Goal: Check status: Check status

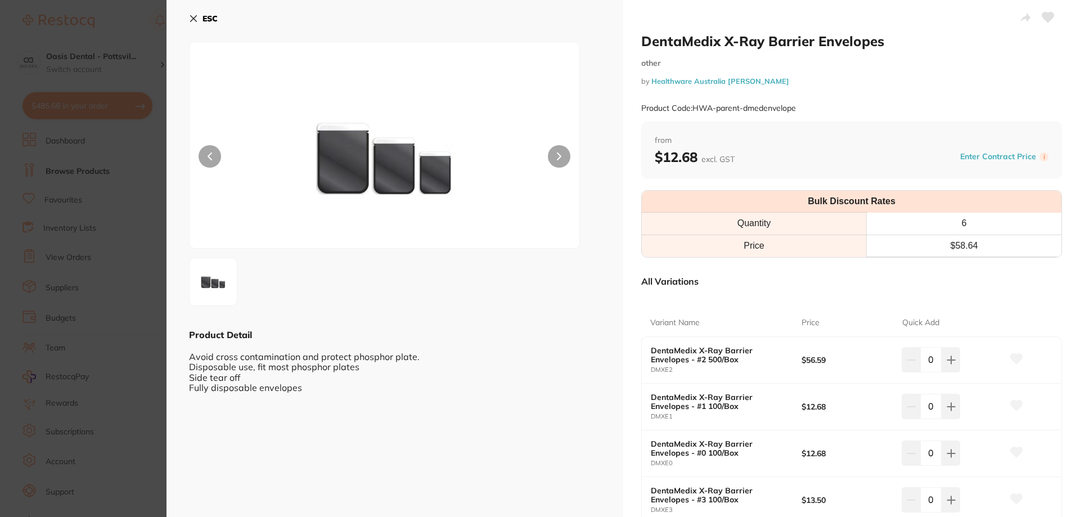
click at [192, 18] on icon at bounding box center [193, 18] width 9 height 9
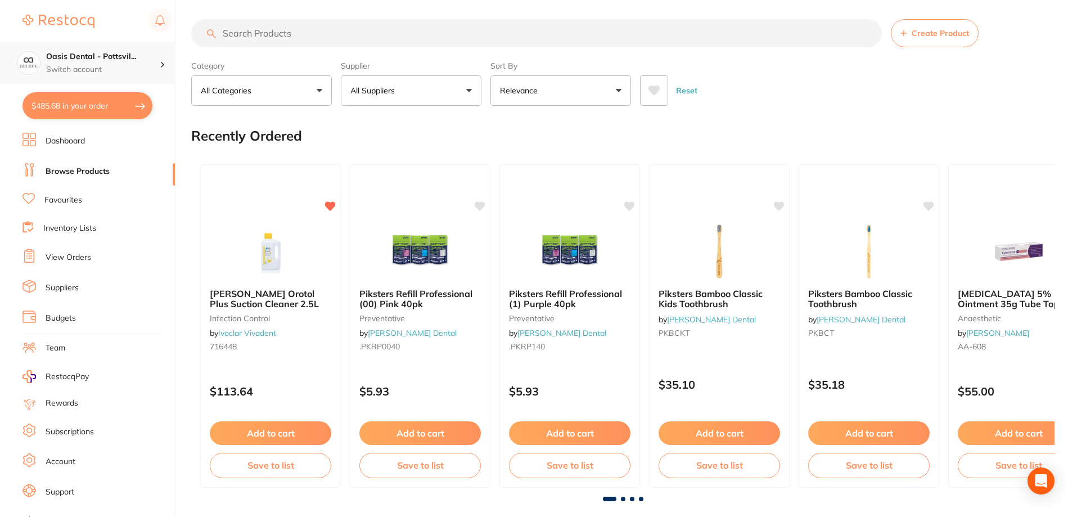
click at [106, 52] on h4 "Oasis Dental - Pottsvil..." at bounding box center [103, 56] width 114 height 11
click at [79, 98] on h4 "Oasis Dental - [GEOGRAPHIC_DATA]" at bounding box center [96, 98] width 107 height 22
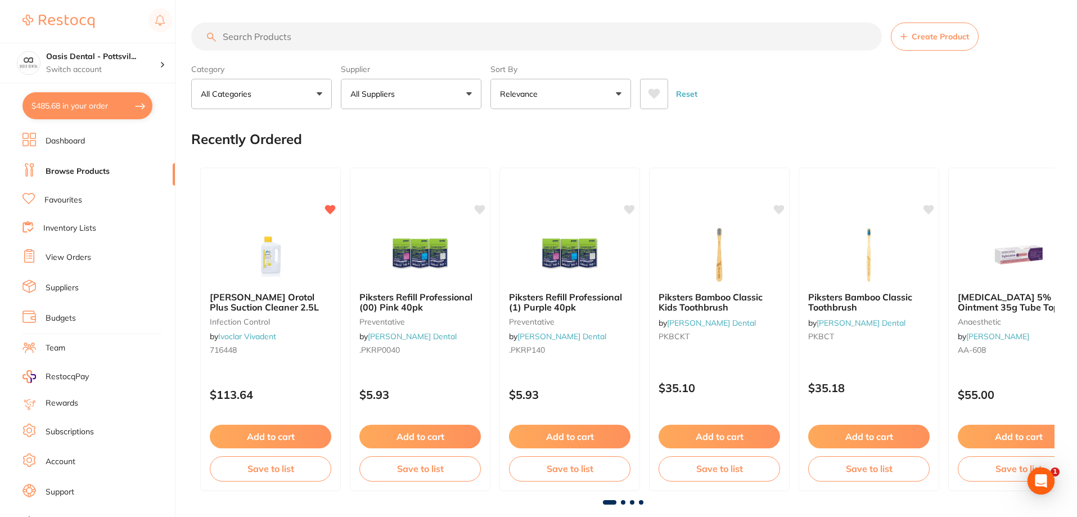
click at [66, 200] on link "Favourites" at bounding box center [63, 200] width 38 height 11
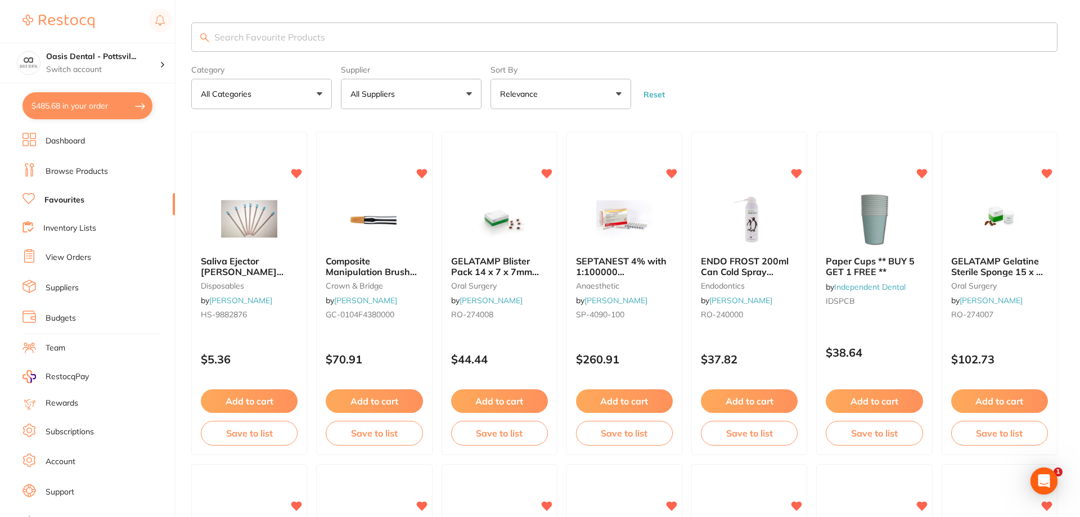
click at [247, 30] on input "search" at bounding box center [624, 37] width 866 height 29
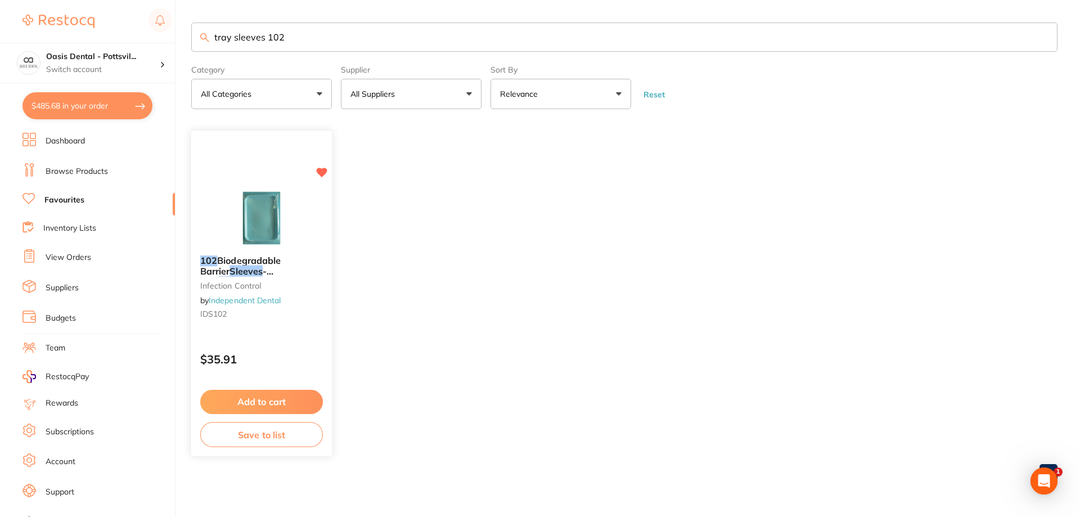
type input "tray sleeves 102"
click at [301, 354] on p "$35.91" at bounding box center [261, 359] width 123 height 13
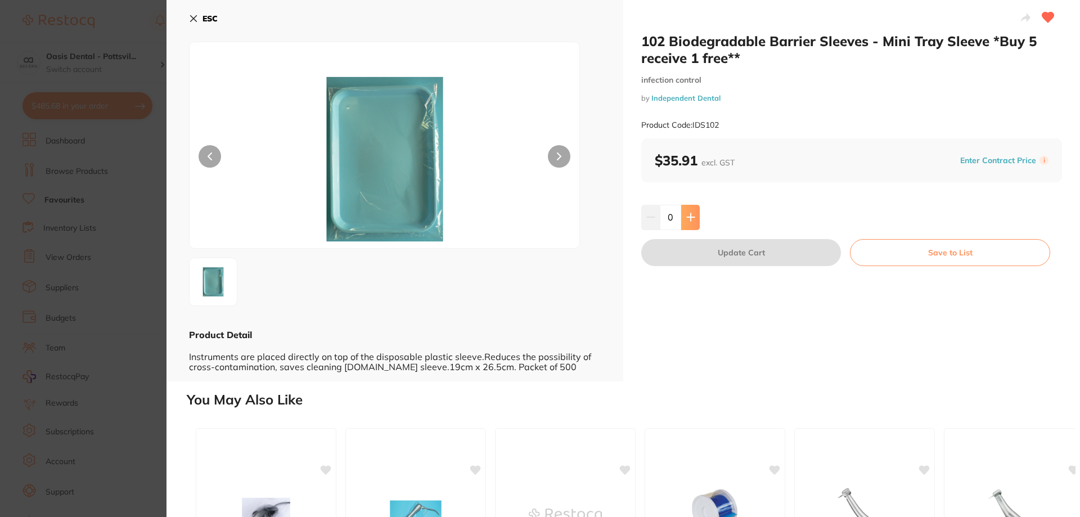
click at [692, 221] on icon at bounding box center [690, 217] width 9 height 9
type input "3"
click at [745, 256] on button "Update Cart" at bounding box center [741, 252] width 200 height 27
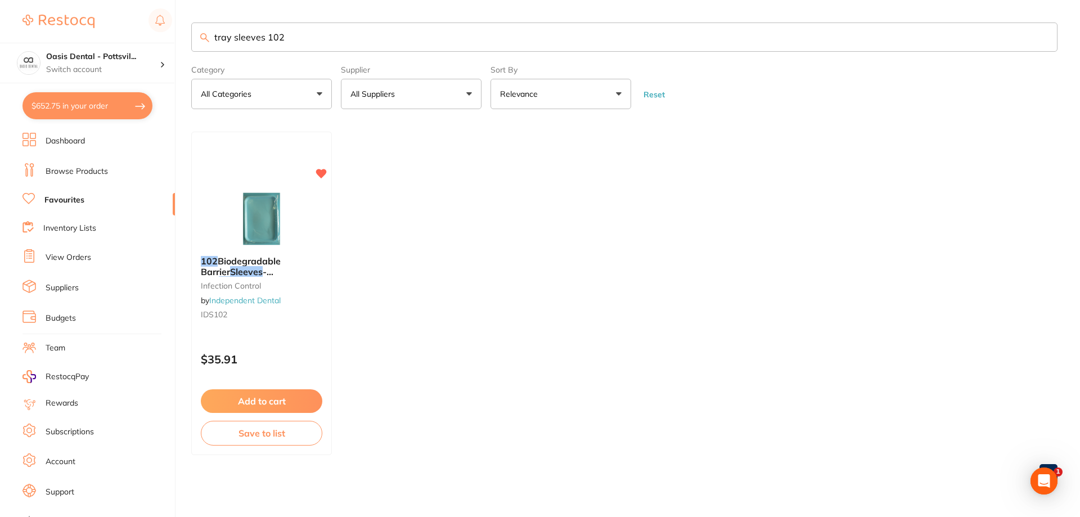
click at [79, 105] on button "$652.75 in your order" at bounding box center [88, 105] width 130 height 27
checkbox input "true"
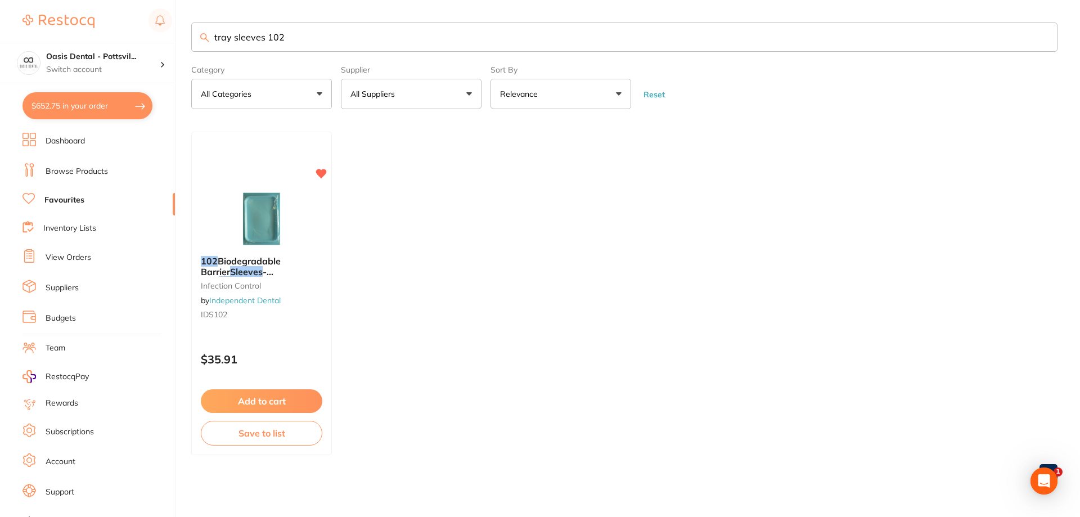
checkbox input "true"
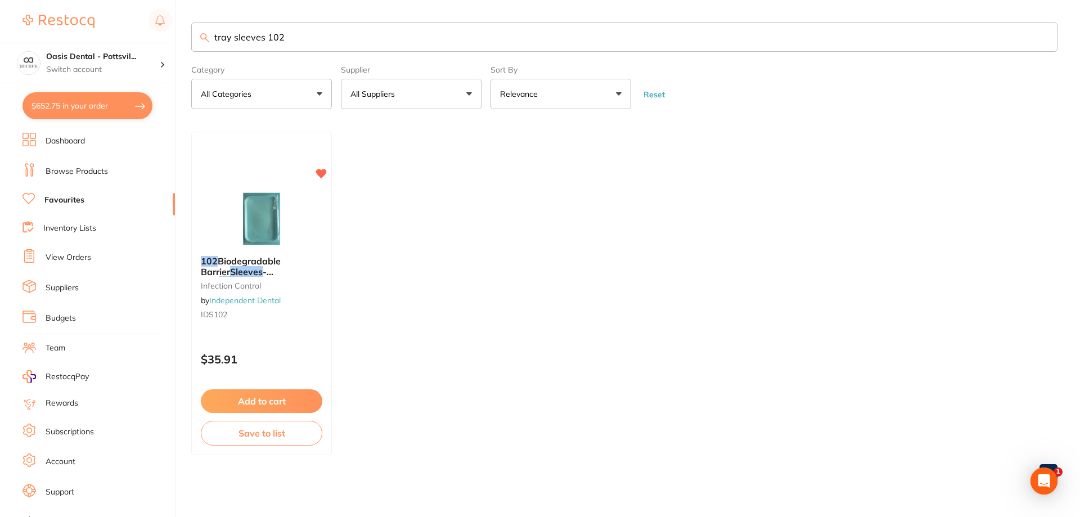
checkbox input "true"
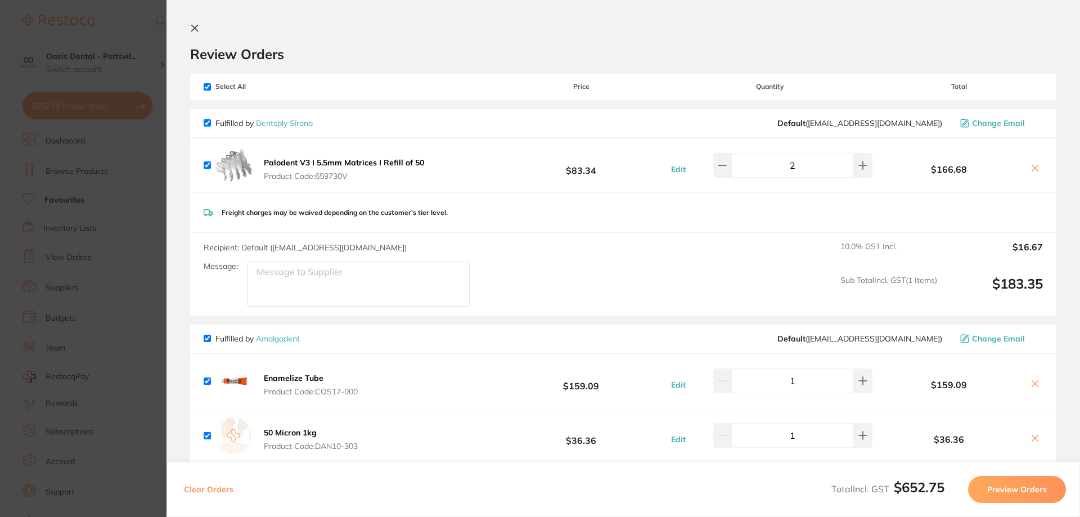
click at [196, 26] on icon at bounding box center [195, 28] width 6 height 6
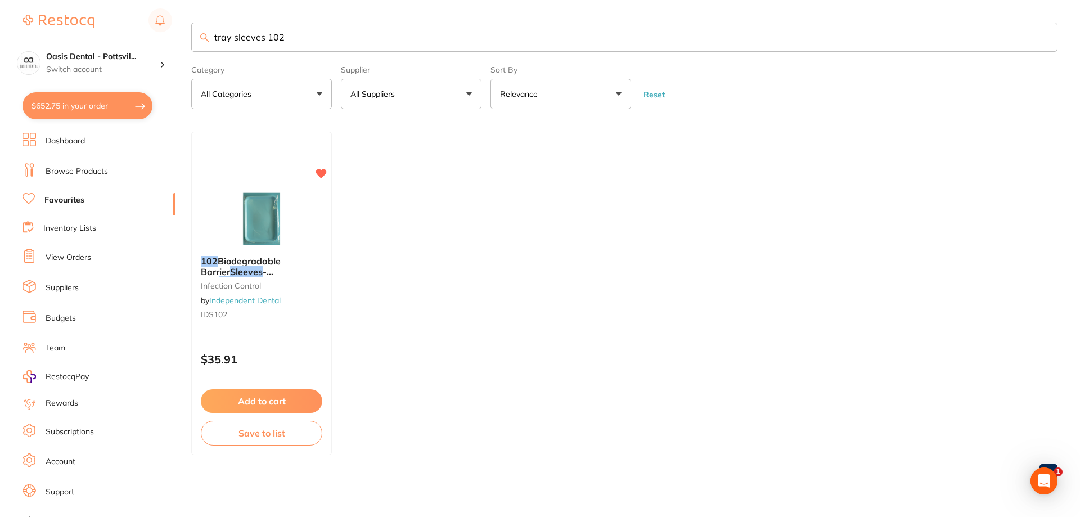
click at [69, 258] on link "View Orders" at bounding box center [69, 257] width 46 height 11
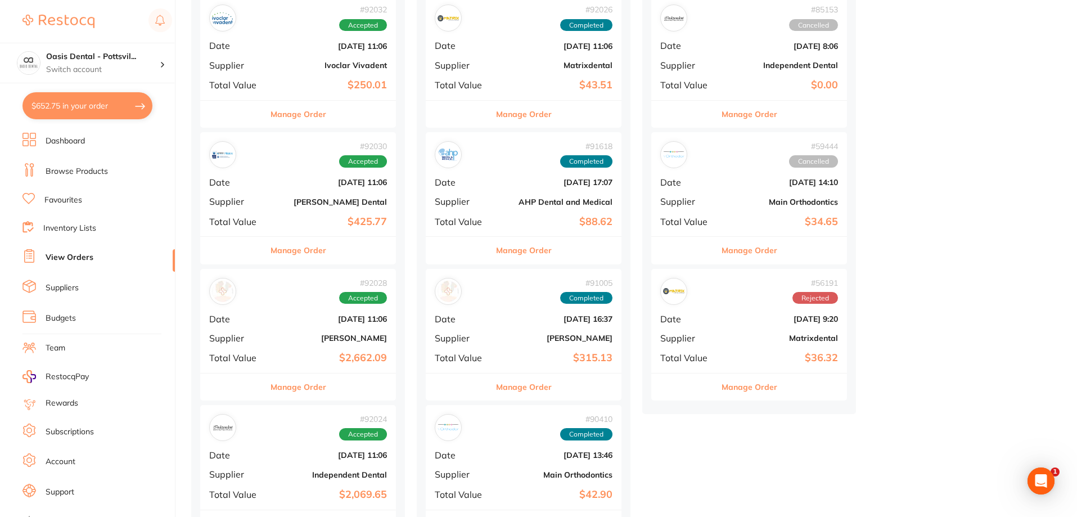
scroll to position [169, 0]
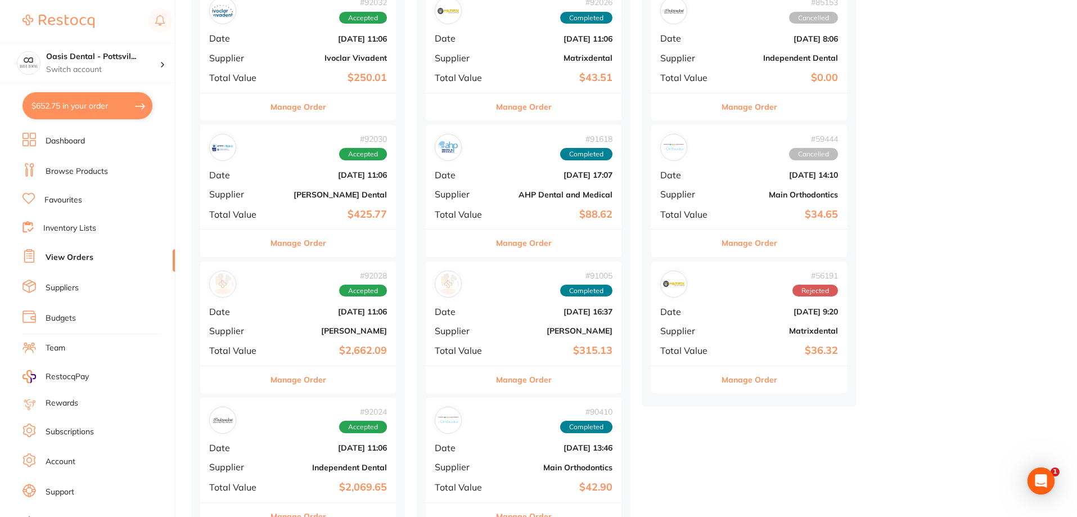
click at [282, 330] on b "[PERSON_NAME]" at bounding box center [331, 330] width 113 height 9
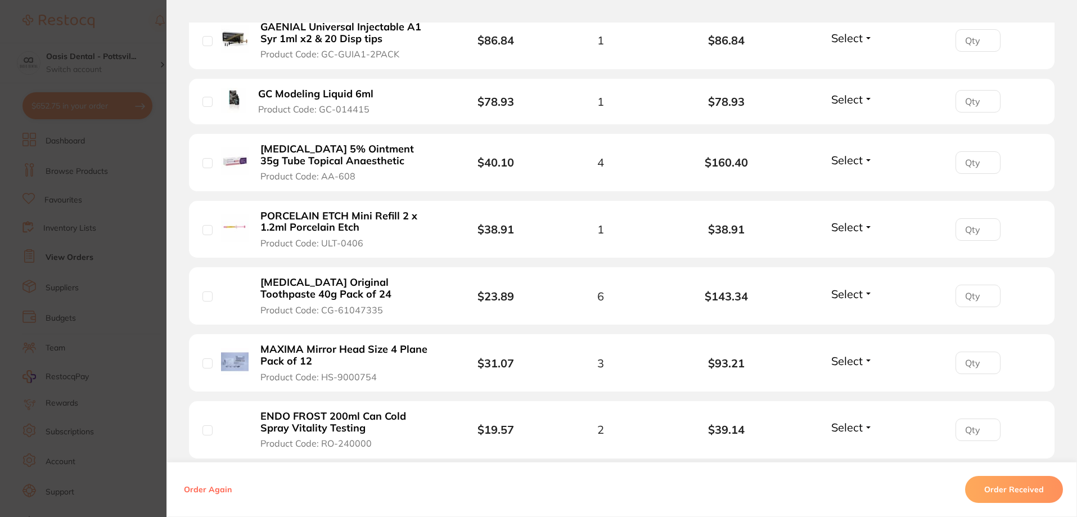
scroll to position [506, 0]
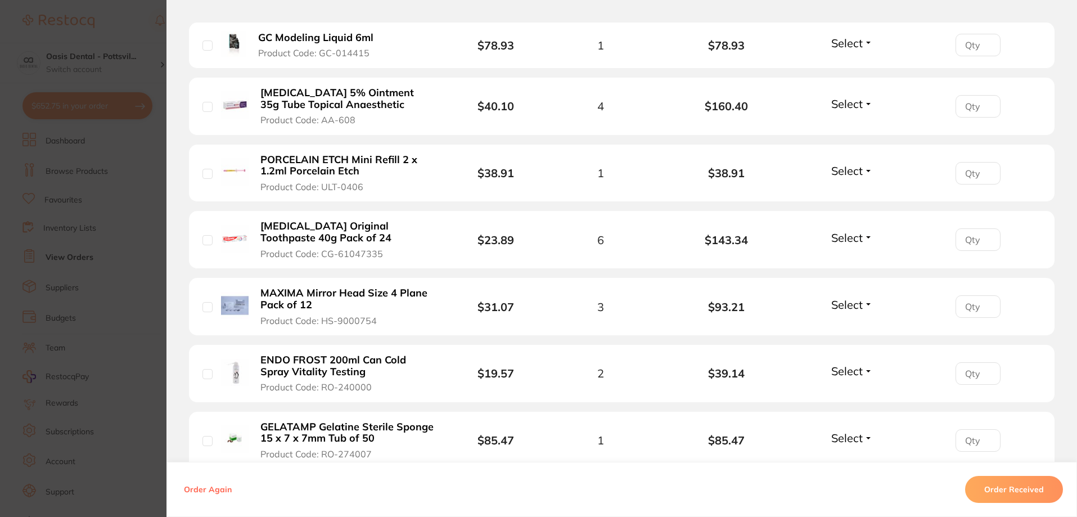
click at [973, 170] on input "number" at bounding box center [978, 173] width 45 height 23
type input "1"
click at [859, 175] on span "Select" at bounding box center [848, 171] width 32 height 14
click at [847, 196] on span "Received" at bounding box center [852, 195] width 29 height 8
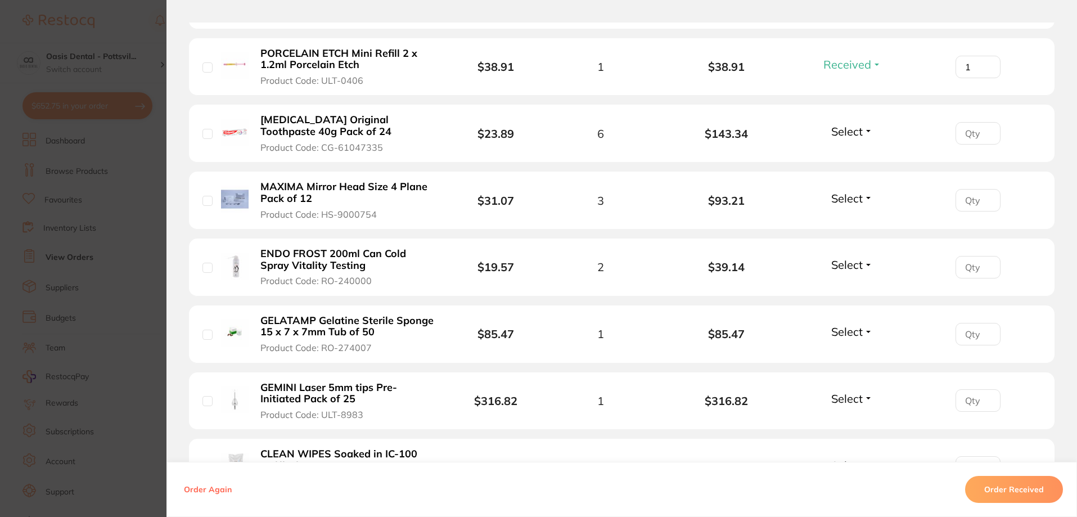
scroll to position [619, 0]
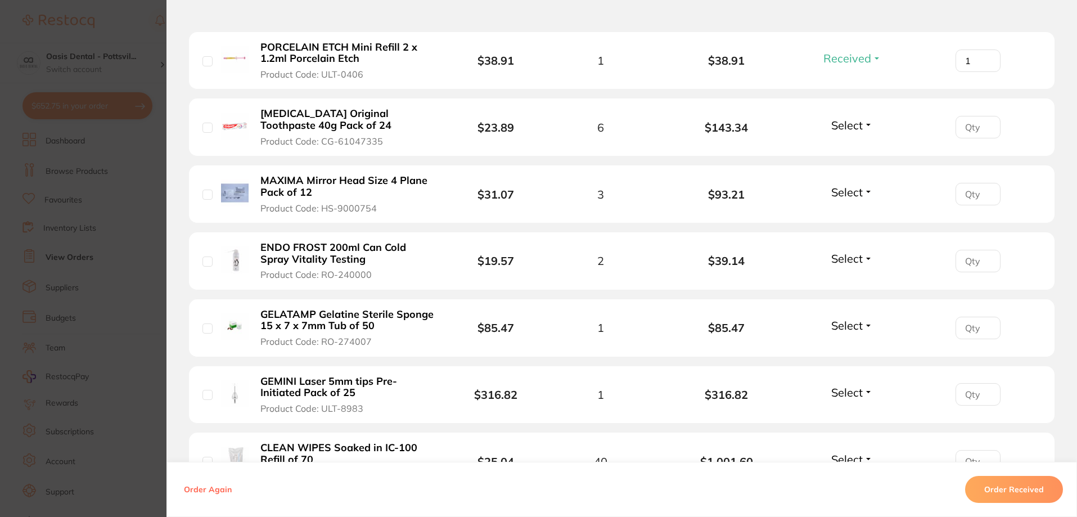
click at [973, 261] on input "number" at bounding box center [978, 261] width 45 height 23
type input "2"
click at [848, 255] on span "Select" at bounding box center [848, 258] width 32 height 14
click at [852, 282] on span "Received" at bounding box center [852, 282] width 29 height 8
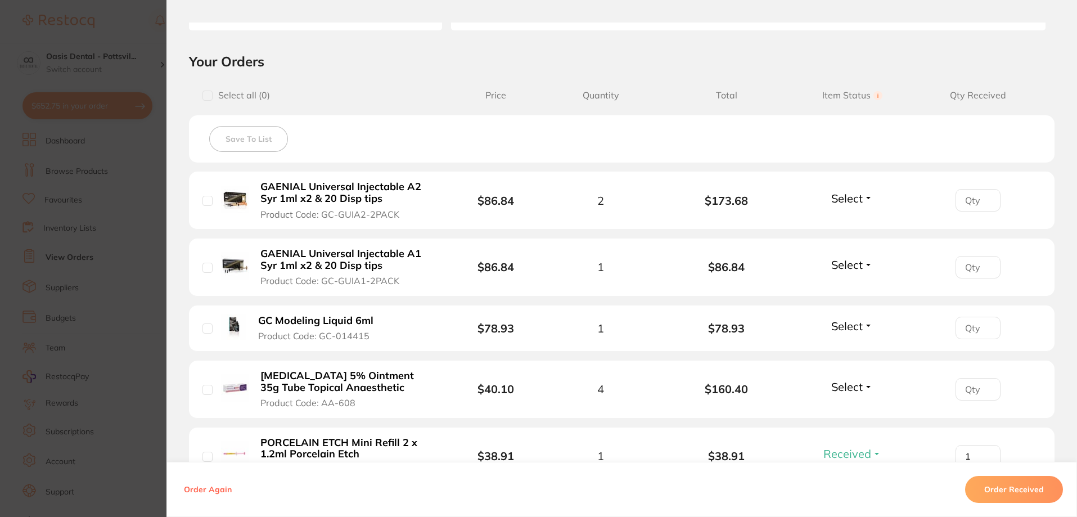
scroll to position [225, 0]
click at [973, 196] on input "number" at bounding box center [978, 198] width 45 height 23
type input "2"
click at [853, 197] on span "Select" at bounding box center [848, 197] width 32 height 14
click at [852, 220] on span "Received" at bounding box center [852, 221] width 29 height 8
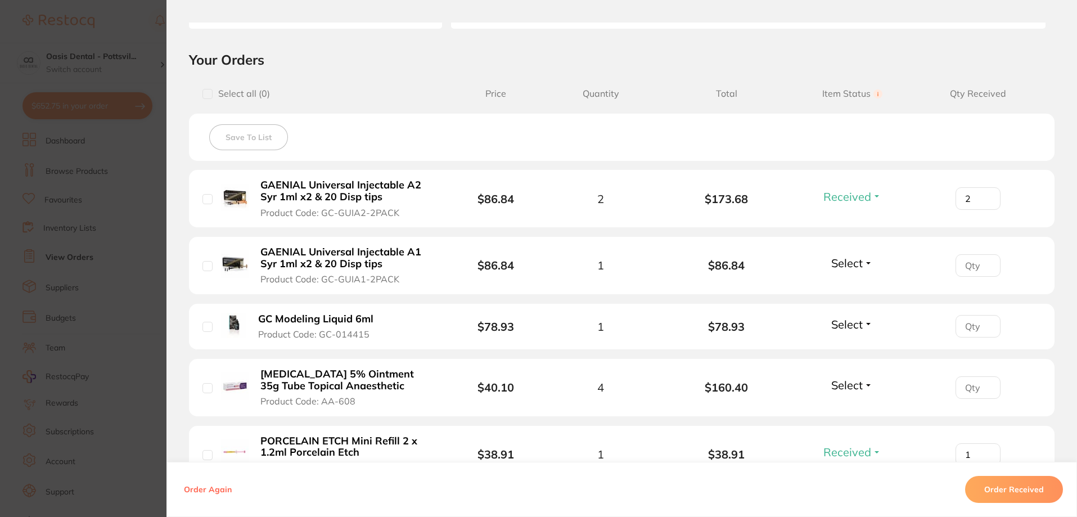
click at [969, 260] on input "number" at bounding box center [978, 265] width 45 height 23
type input "1"
click at [856, 265] on span "Select" at bounding box center [848, 263] width 32 height 14
click at [848, 288] on span "Received" at bounding box center [852, 287] width 29 height 8
click at [966, 325] on input "number" at bounding box center [978, 326] width 45 height 23
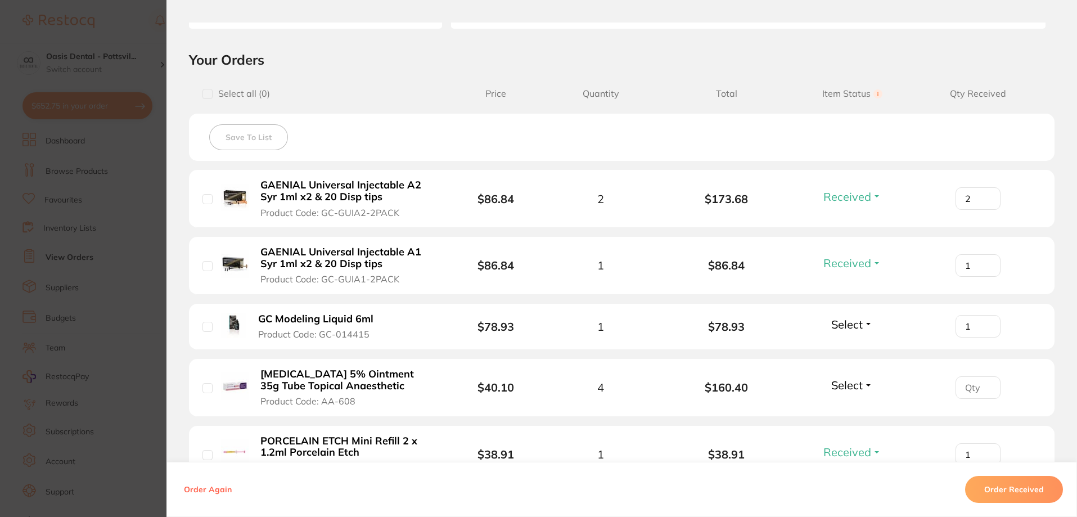
type input "1"
click at [834, 329] on span "Select" at bounding box center [848, 324] width 32 height 14
click at [851, 349] on span "Received" at bounding box center [852, 348] width 29 height 8
click at [970, 389] on input "number" at bounding box center [978, 387] width 45 height 23
type input "4"
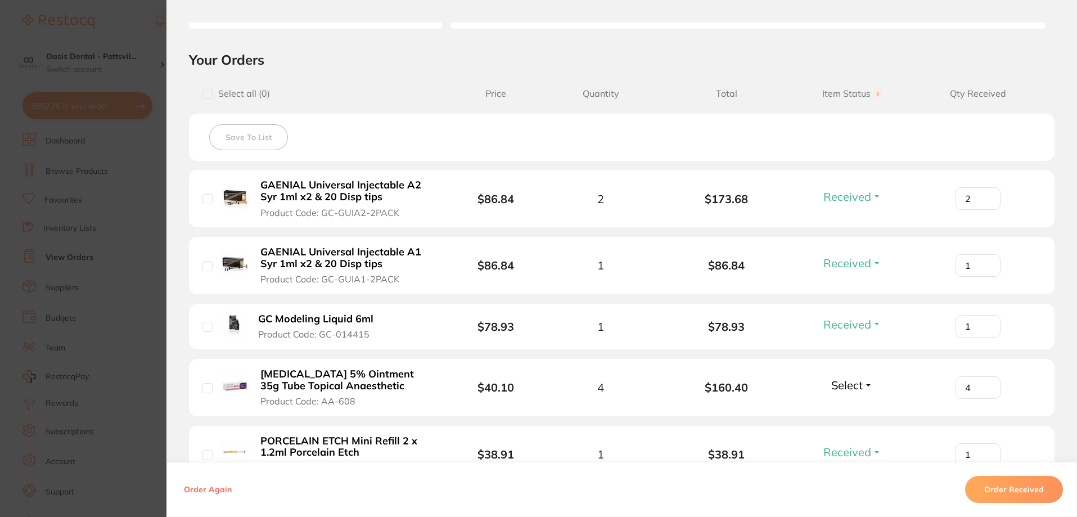
click at [840, 385] on span "Select" at bounding box center [848, 385] width 32 height 14
click at [851, 410] on span "Received" at bounding box center [852, 409] width 29 height 8
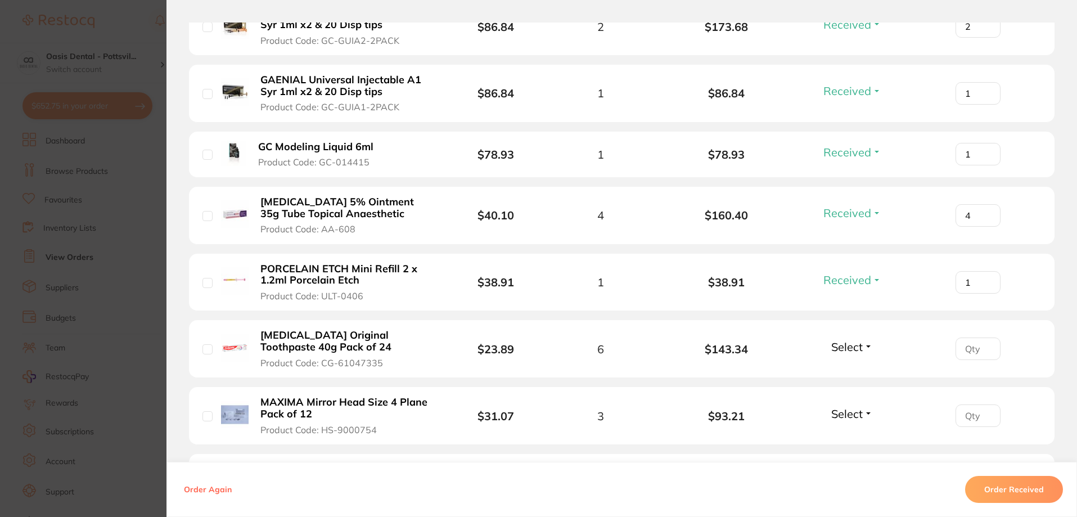
scroll to position [450, 0]
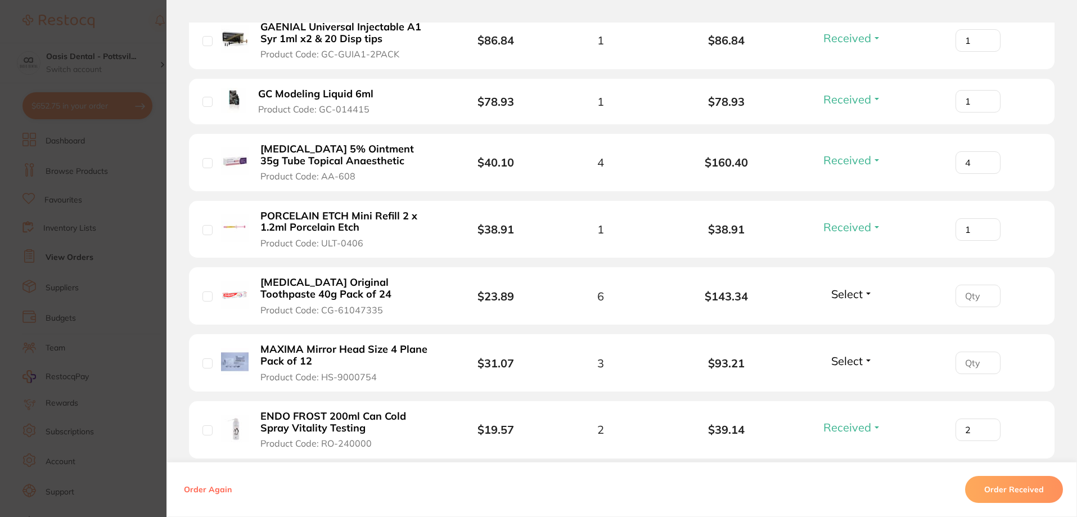
click at [964, 296] on input "number" at bounding box center [978, 296] width 45 height 23
type input "6"
click at [844, 294] on span "Select" at bounding box center [848, 294] width 32 height 14
click at [853, 317] on span "Received" at bounding box center [852, 318] width 29 height 8
click at [966, 366] on input "number" at bounding box center [978, 363] width 45 height 23
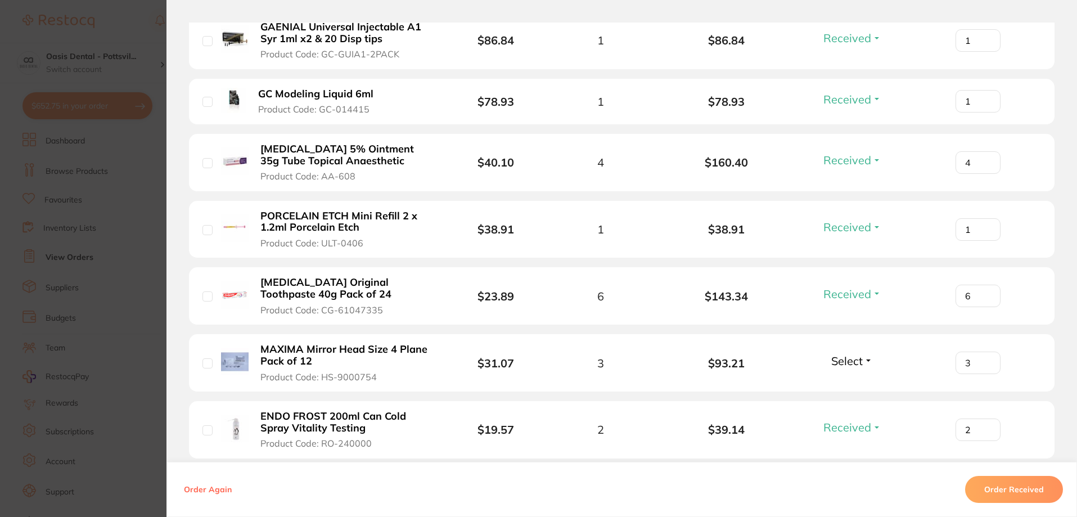
type input "3"
click at [857, 362] on span "Select" at bounding box center [848, 361] width 32 height 14
click at [860, 384] on span "Received" at bounding box center [852, 385] width 29 height 8
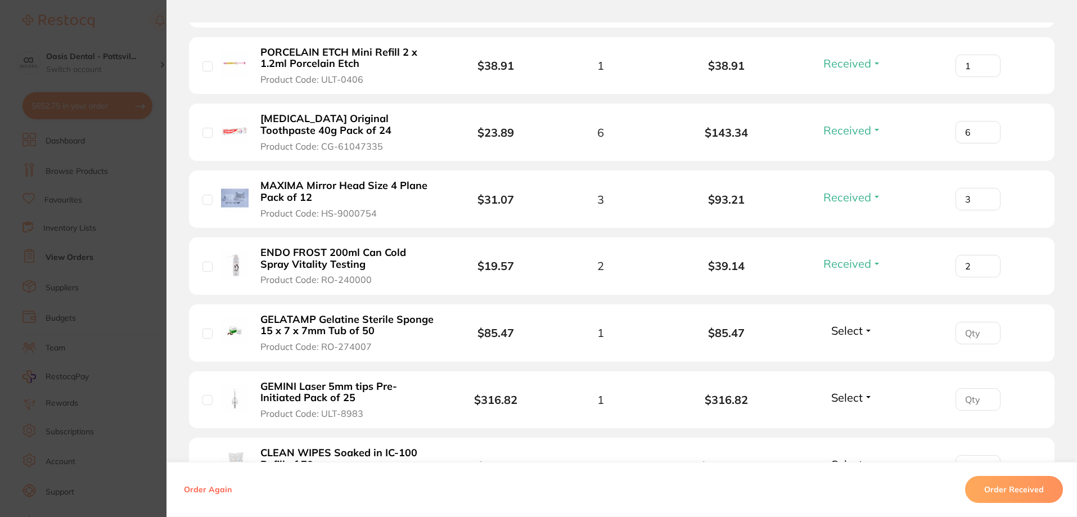
scroll to position [619, 0]
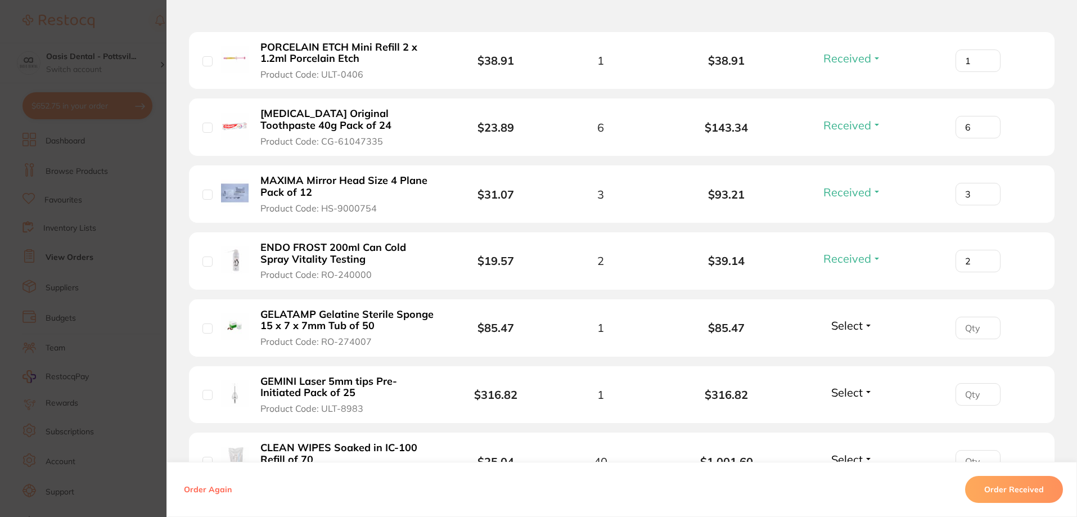
click at [974, 334] on input "number" at bounding box center [978, 328] width 45 height 23
type input "1"
click at [847, 328] on span "Select" at bounding box center [848, 325] width 32 height 14
click at [853, 351] on span "Received" at bounding box center [852, 349] width 29 height 8
click at [976, 395] on input "number" at bounding box center [978, 394] width 45 height 23
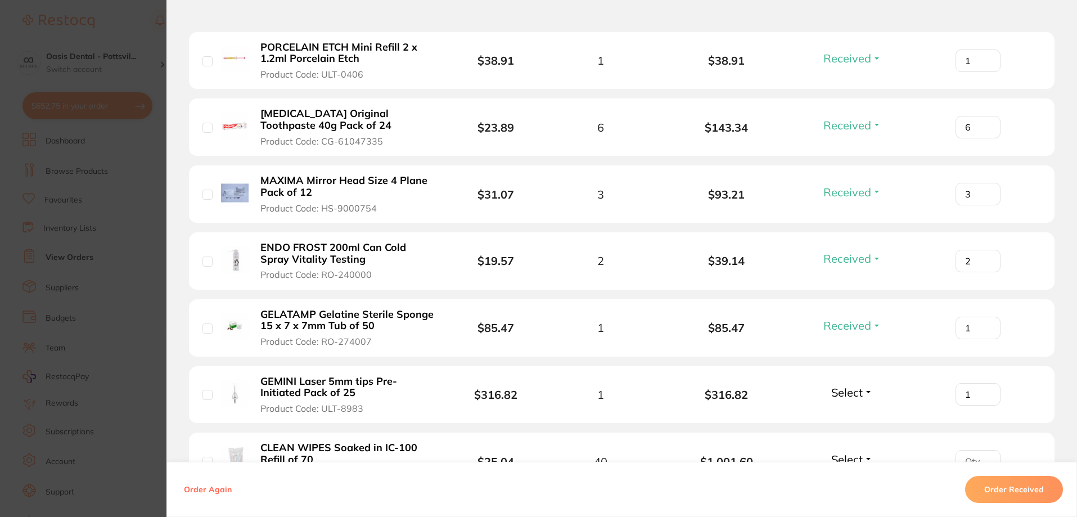
type input "1"
click at [839, 391] on span "Select" at bounding box center [848, 392] width 32 height 14
click at [851, 416] on span "Received" at bounding box center [852, 416] width 29 height 8
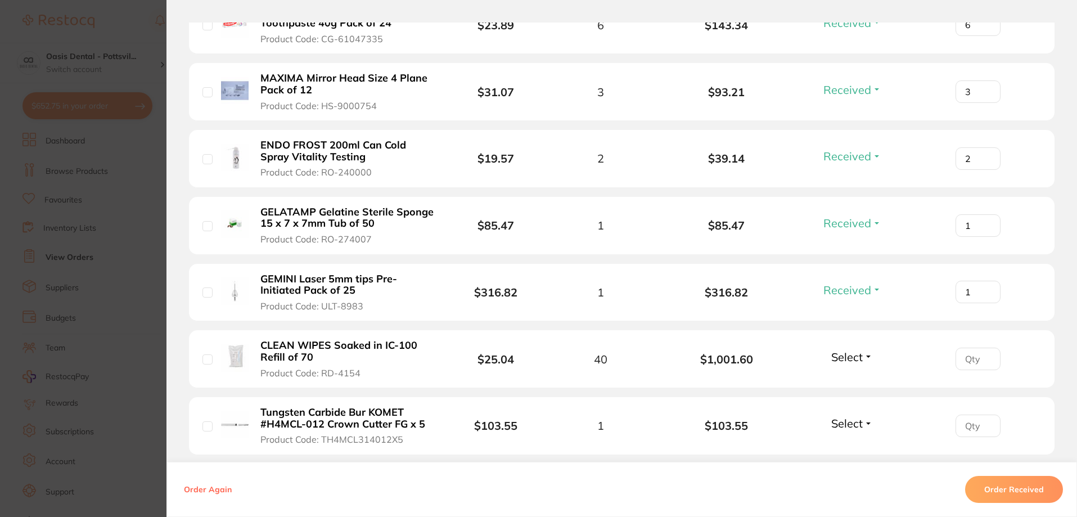
scroll to position [731, 0]
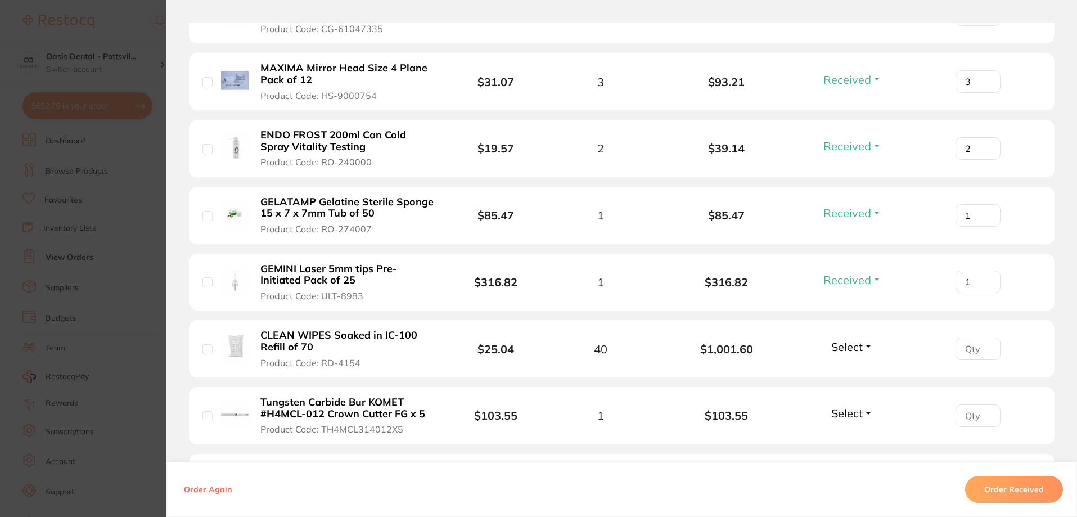
click at [972, 350] on input "number" at bounding box center [978, 349] width 45 height 23
type input "40"
click at [856, 350] on span "Select" at bounding box center [848, 347] width 32 height 14
click at [858, 374] on span "Received" at bounding box center [852, 371] width 29 height 8
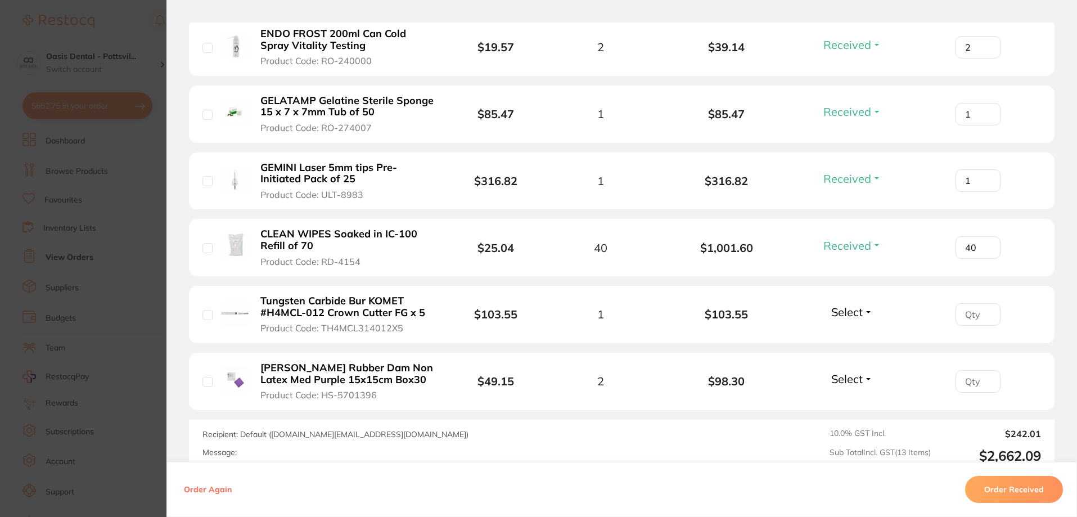
scroll to position [844, 0]
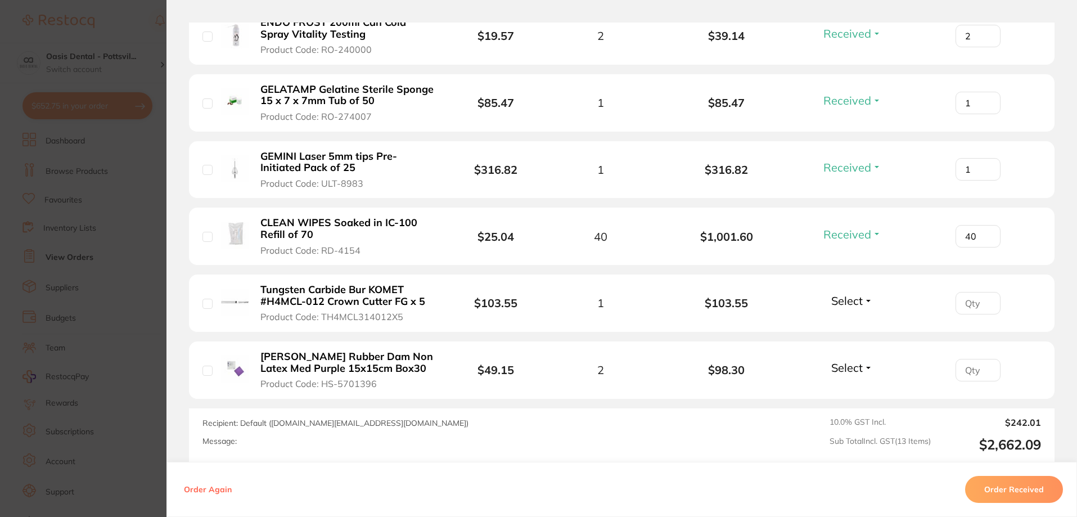
click at [972, 303] on input "number" at bounding box center [978, 303] width 45 height 23
type input "1"
click at [842, 306] on span "Select" at bounding box center [848, 301] width 32 height 14
click at [853, 330] on button "Received" at bounding box center [852, 325] width 29 height 17
click at [961, 370] on input "number" at bounding box center [978, 370] width 45 height 23
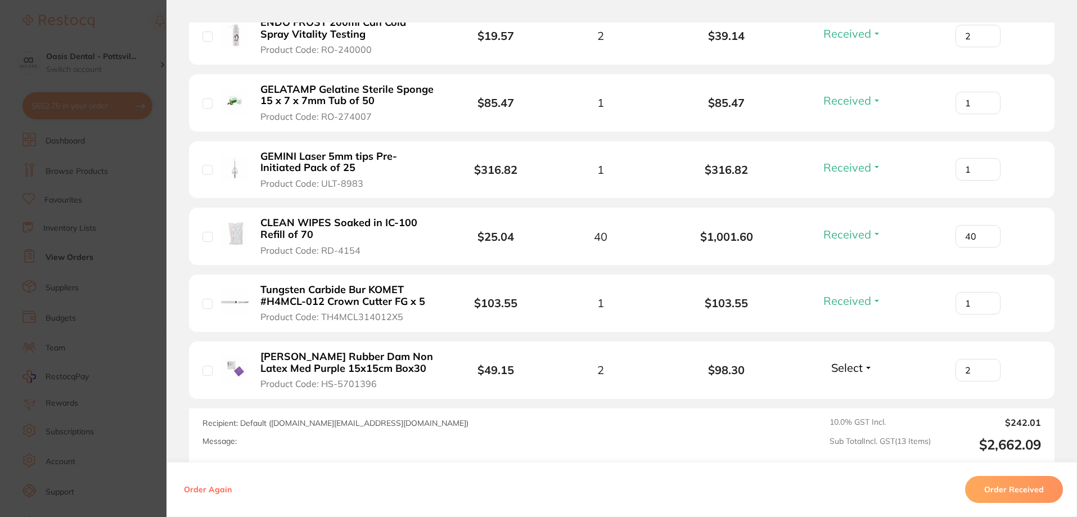
type input "2"
click at [846, 374] on span "Select" at bounding box center [848, 368] width 32 height 14
click at [846, 390] on span "Received" at bounding box center [852, 392] width 29 height 8
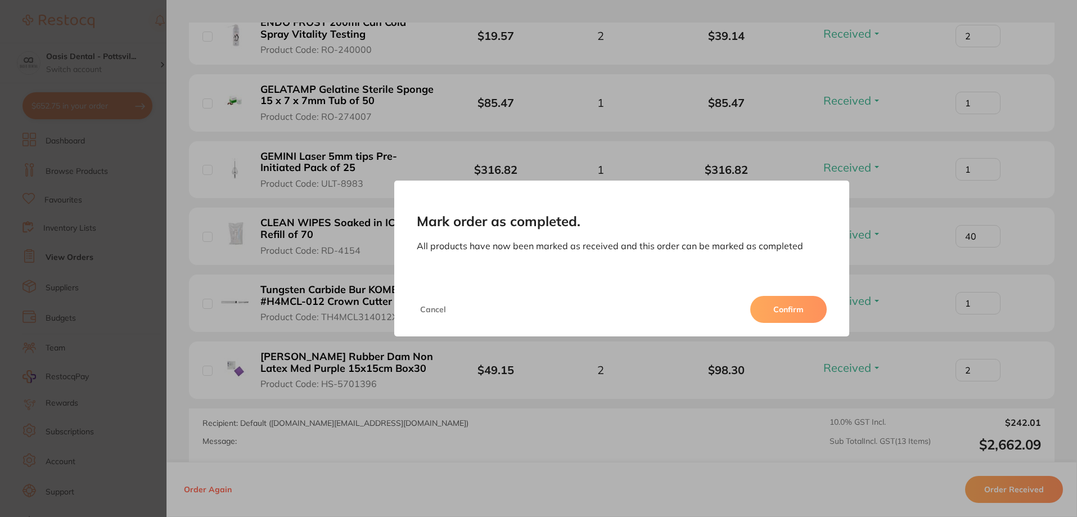
click at [790, 311] on button "Confirm" at bounding box center [788, 309] width 77 height 27
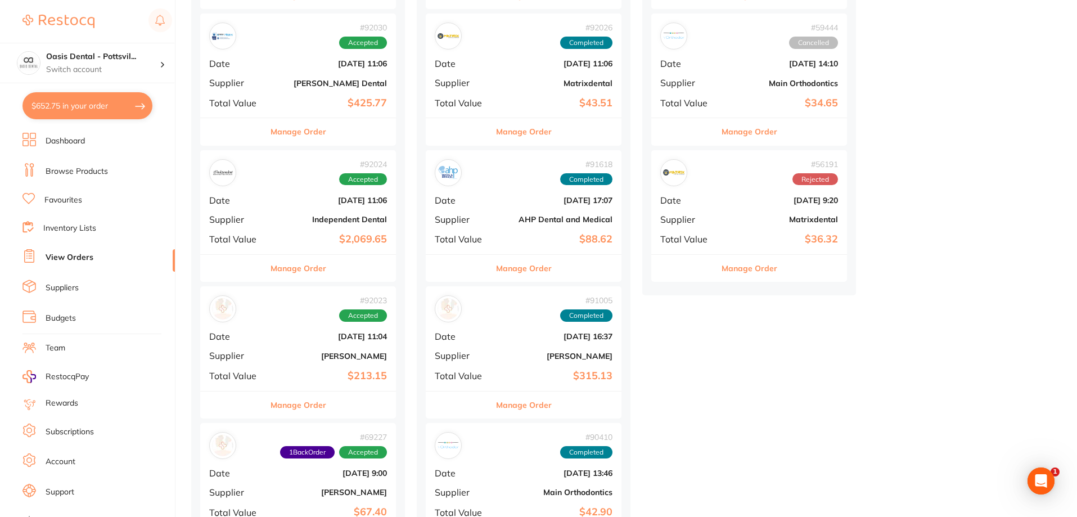
scroll to position [281, 0]
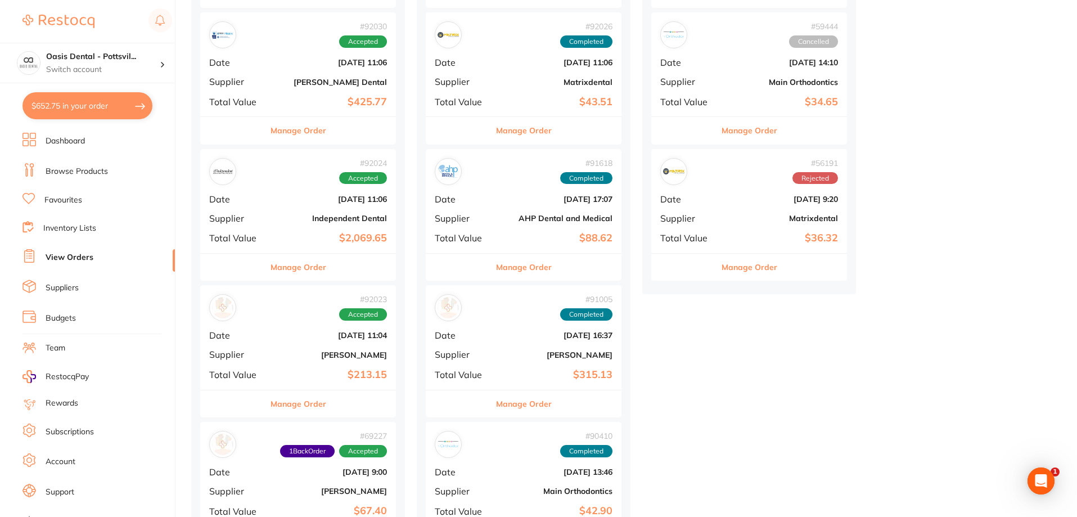
click at [292, 206] on div "# 92024 Accepted Date Sept 1 2025, 11:06 Supplier Independent Dental Total Valu…" at bounding box center [298, 201] width 196 height 104
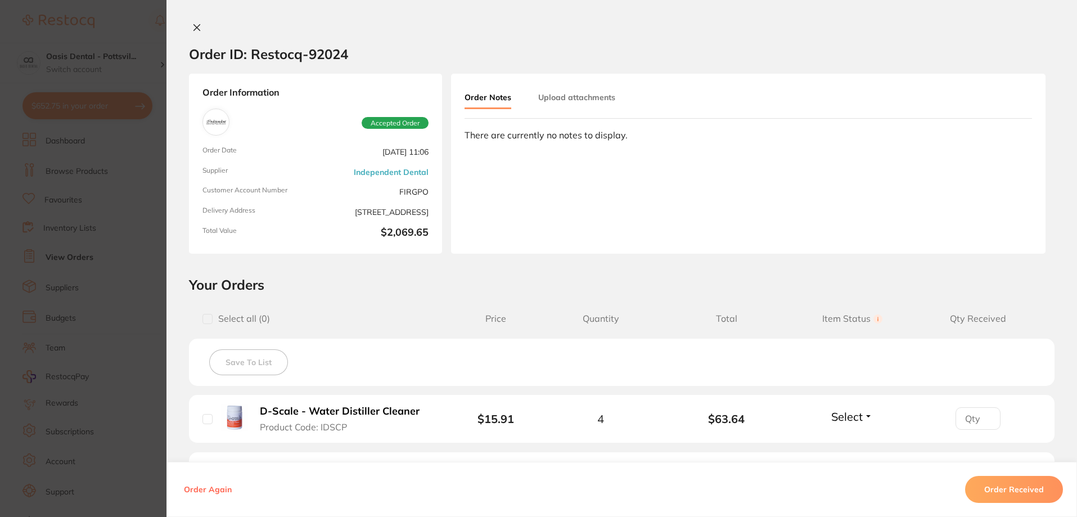
click at [972, 425] on input "number" at bounding box center [978, 418] width 45 height 23
type input "4"
click at [852, 420] on span "Select" at bounding box center [848, 417] width 32 height 14
click at [856, 444] on span "Received" at bounding box center [852, 441] width 29 height 8
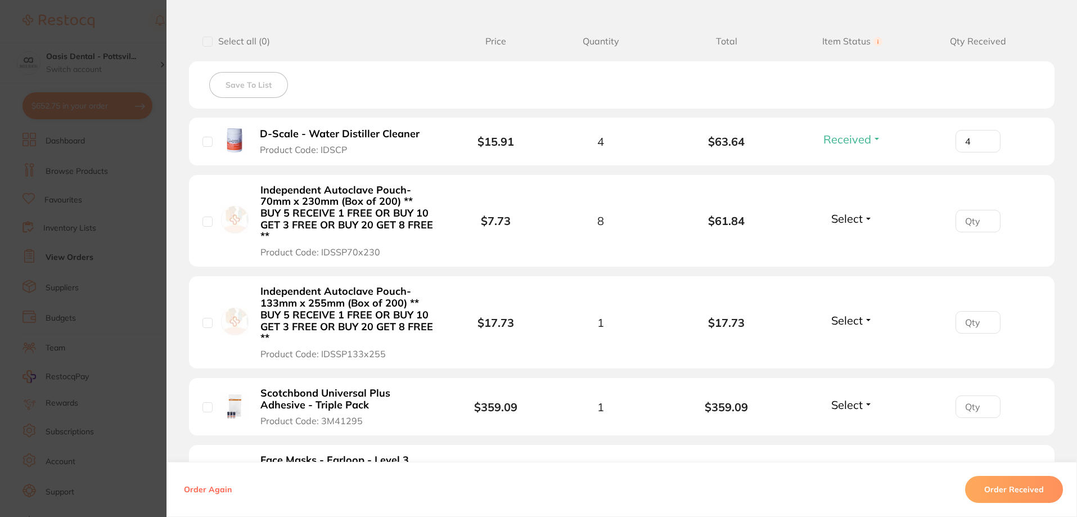
scroll to position [281, 0]
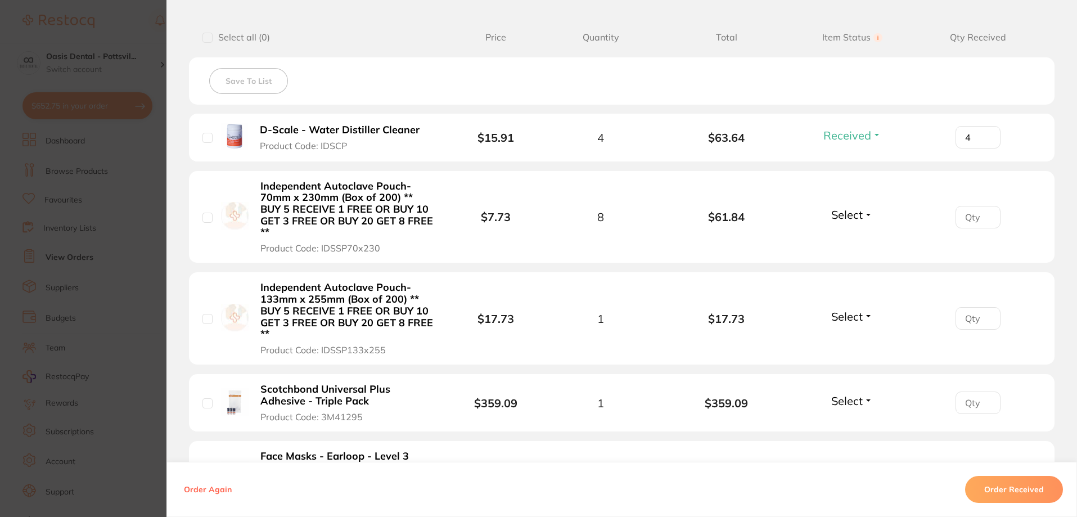
click at [971, 220] on input "number" at bounding box center [978, 217] width 45 height 23
type input "8"
click at [854, 220] on span "Select" at bounding box center [848, 215] width 32 height 14
click at [845, 240] on span "Received" at bounding box center [852, 239] width 29 height 8
click at [969, 318] on input "number" at bounding box center [978, 318] width 45 height 23
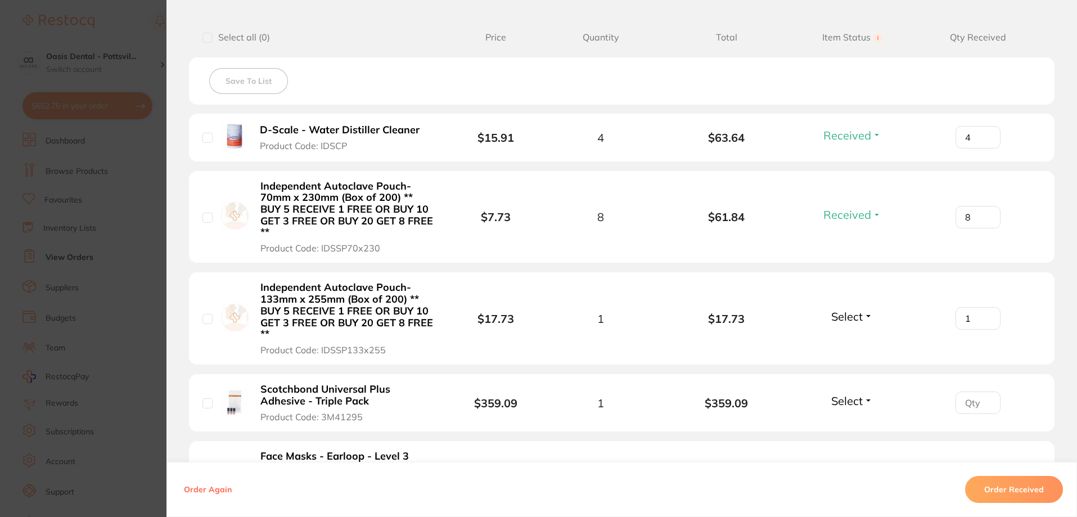
type input "1"
click at [846, 317] on span "Select" at bounding box center [848, 316] width 32 height 14
click at [855, 343] on span "Received" at bounding box center [852, 340] width 29 height 8
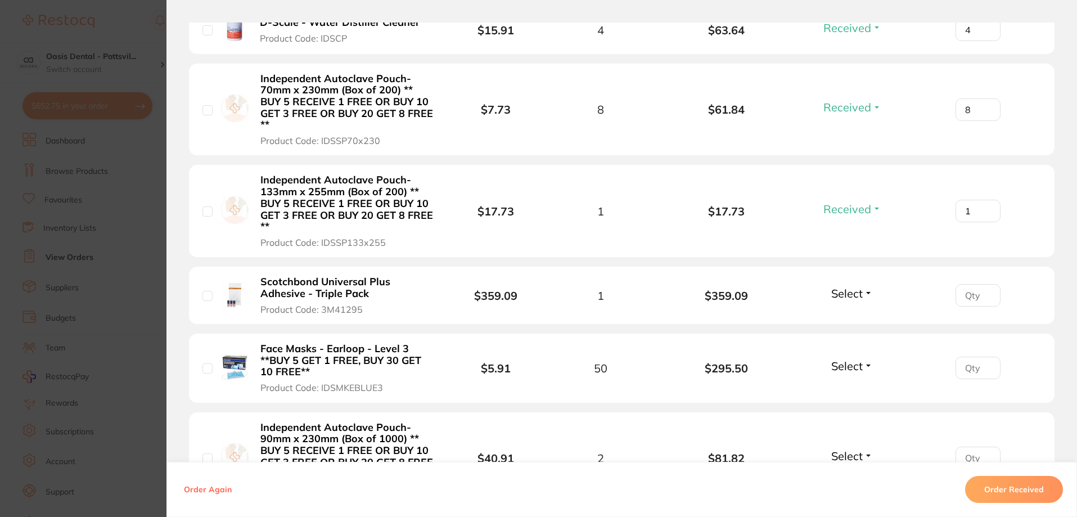
scroll to position [394, 0]
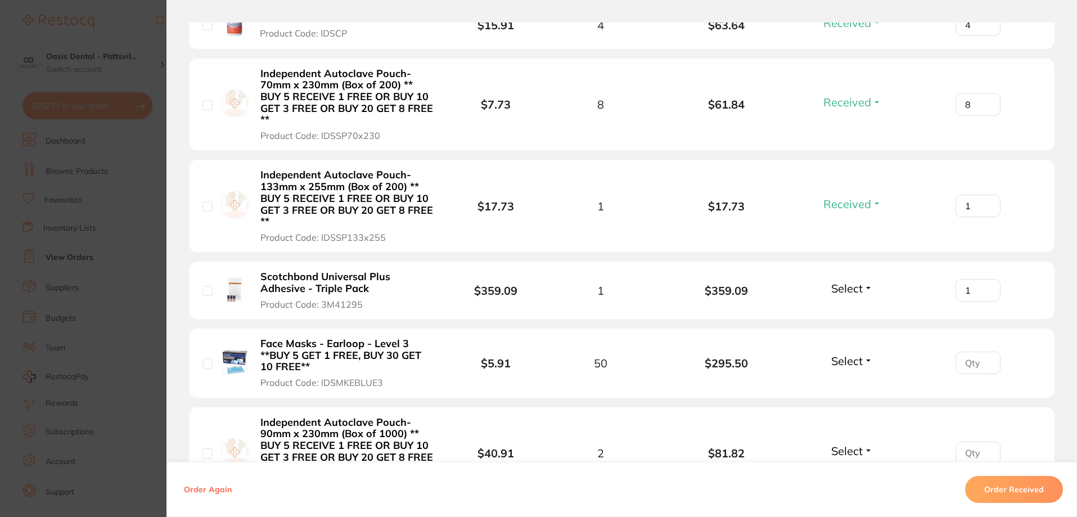
type input "1"
click at [982, 289] on input "1" at bounding box center [978, 290] width 45 height 23
click at [856, 291] on span "Select" at bounding box center [848, 288] width 32 height 14
click at [849, 309] on span "Received" at bounding box center [852, 312] width 29 height 8
click at [964, 362] on input "number" at bounding box center [978, 363] width 45 height 23
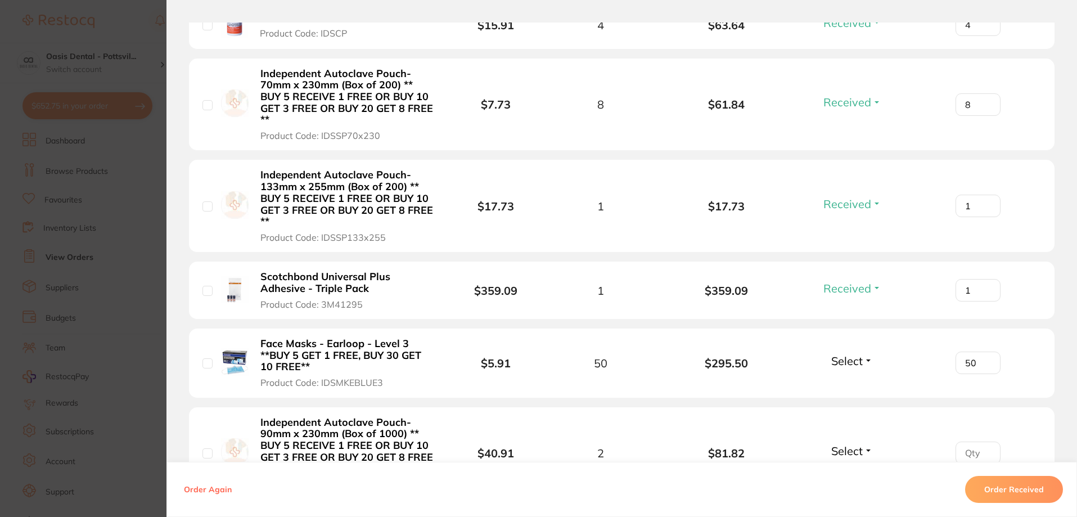
type input "50"
click at [852, 365] on span "Select" at bounding box center [848, 361] width 32 height 14
click at [845, 388] on span "Received" at bounding box center [852, 385] width 29 height 8
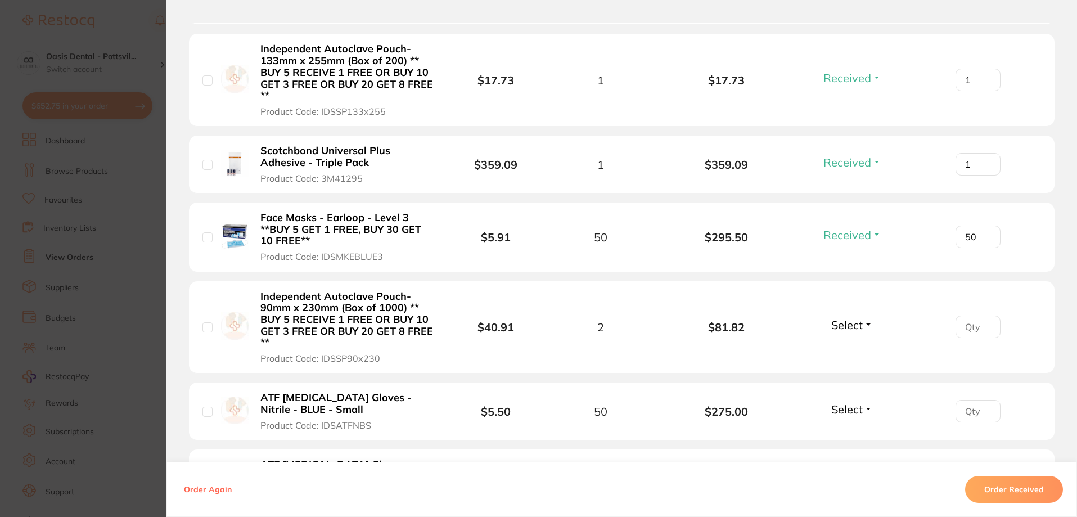
scroll to position [563, 0]
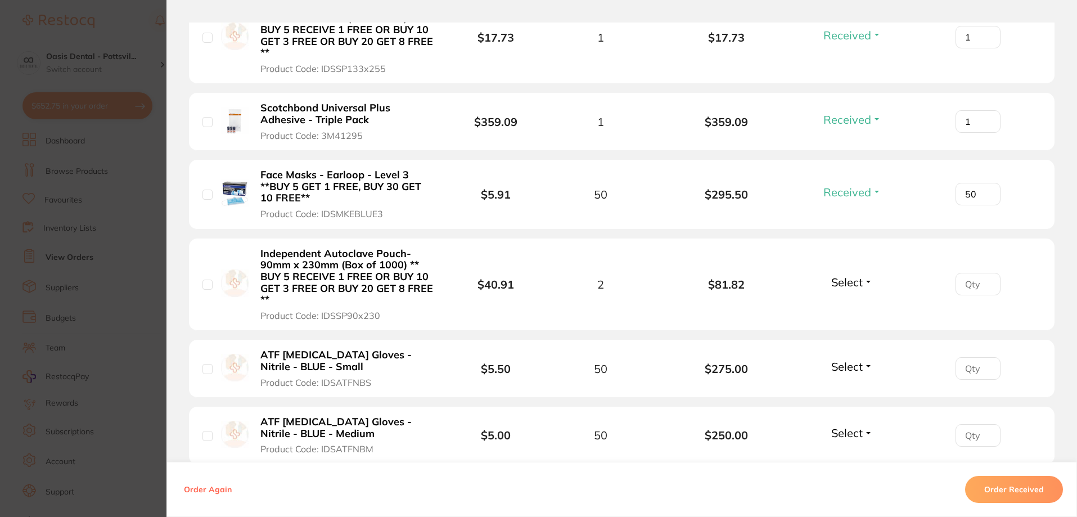
click at [967, 287] on input "number" at bounding box center [978, 284] width 45 height 23
type input "2"
click at [847, 284] on span "Select" at bounding box center [848, 282] width 32 height 14
click at [844, 304] on span "Received" at bounding box center [852, 306] width 29 height 8
click at [976, 372] on input "number" at bounding box center [978, 368] width 45 height 23
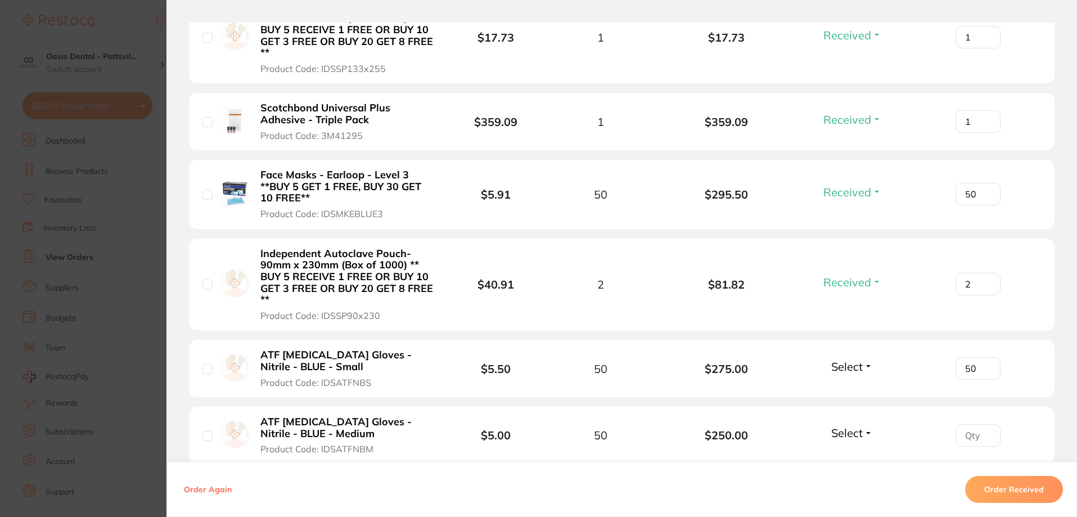
type input "50"
click at [844, 365] on span "Select" at bounding box center [848, 366] width 32 height 14
click at [856, 390] on span "Received" at bounding box center [852, 390] width 29 height 8
click at [972, 437] on input "number" at bounding box center [978, 435] width 45 height 23
type input "50"
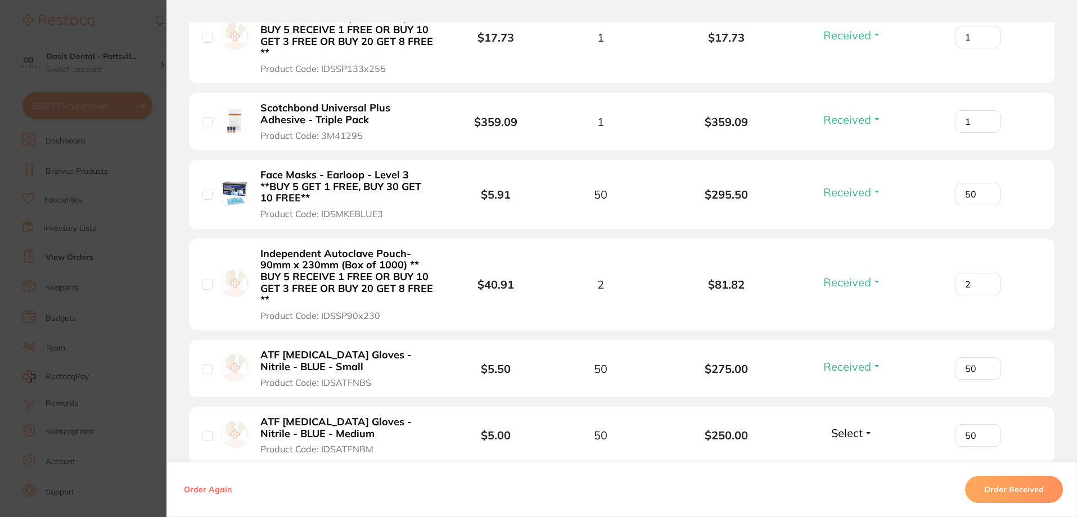
click at [853, 432] on span "Select" at bounding box center [848, 433] width 32 height 14
click at [849, 459] on span "Received" at bounding box center [852, 457] width 29 height 8
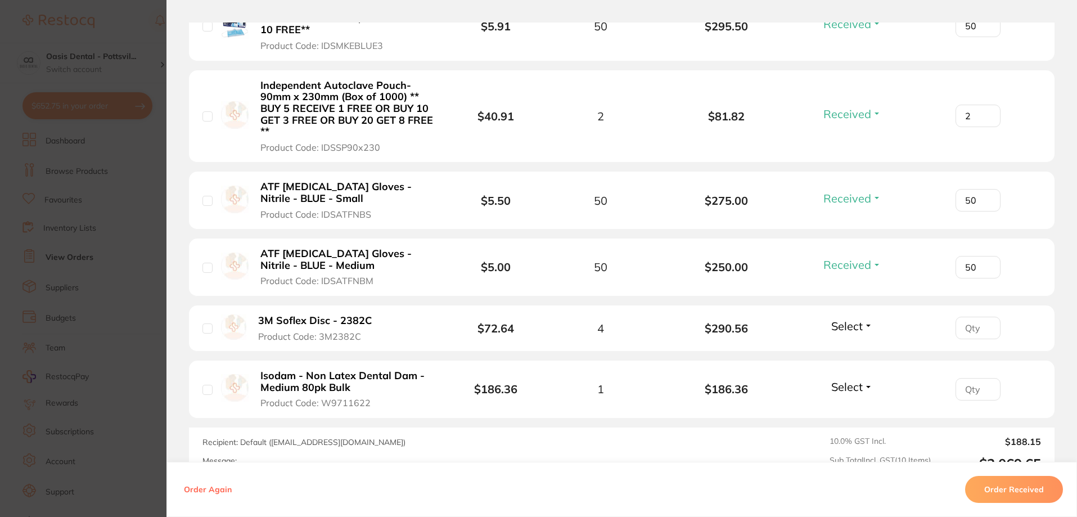
scroll to position [731, 0]
click at [973, 329] on input "number" at bounding box center [978, 327] width 45 height 23
type input "4"
click at [852, 330] on span "Select" at bounding box center [848, 325] width 32 height 14
click at [860, 352] on span "Received" at bounding box center [852, 349] width 29 height 8
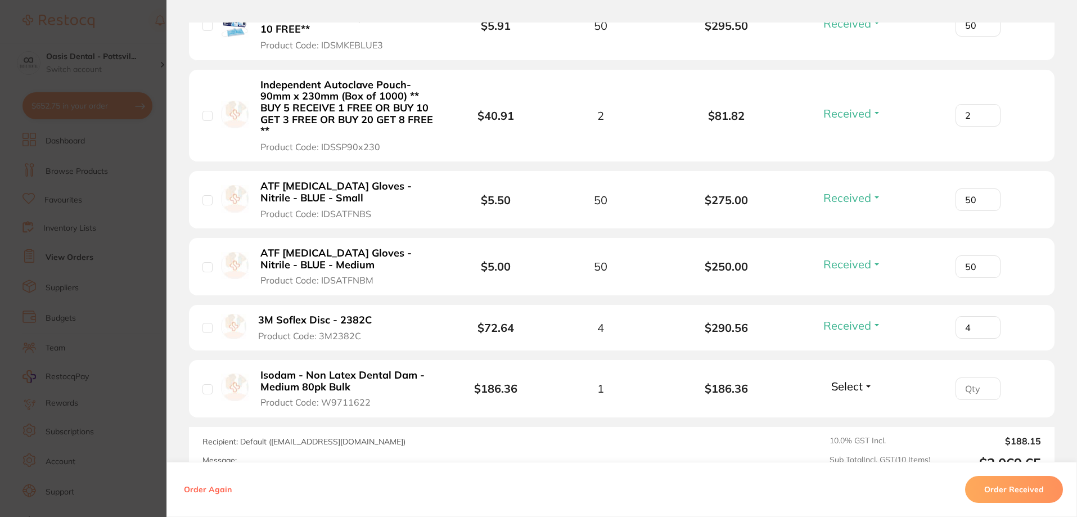
click at [864, 388] on button "Select" at bounding box center [852, 386] width 48 height 14
click at [850, 430] on span "Back Order" at bounding box center [852, 428] width 34 height 8
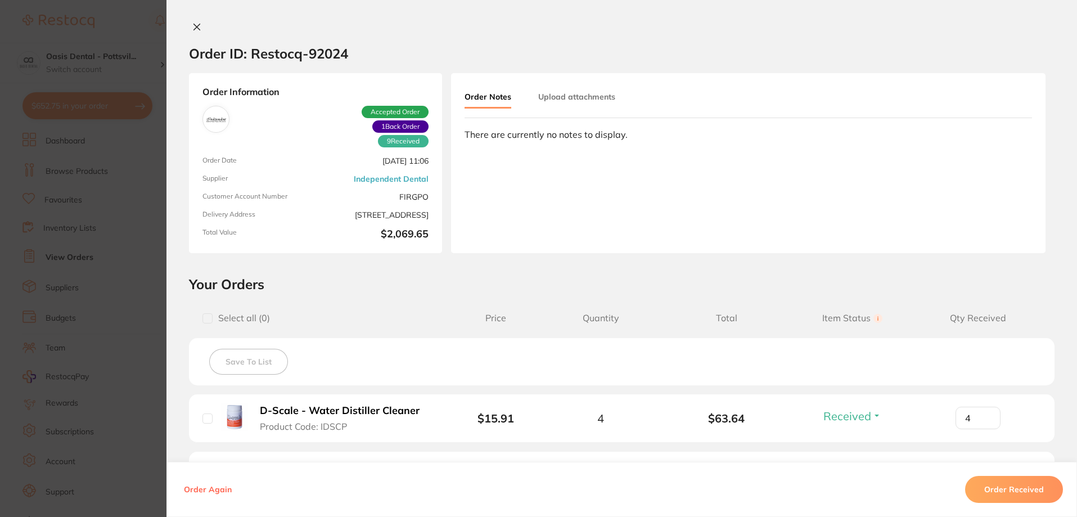
scroll to position [0, 0]
click at [196, 28] on icon at bounding box center [196, 27] width 9 height 9
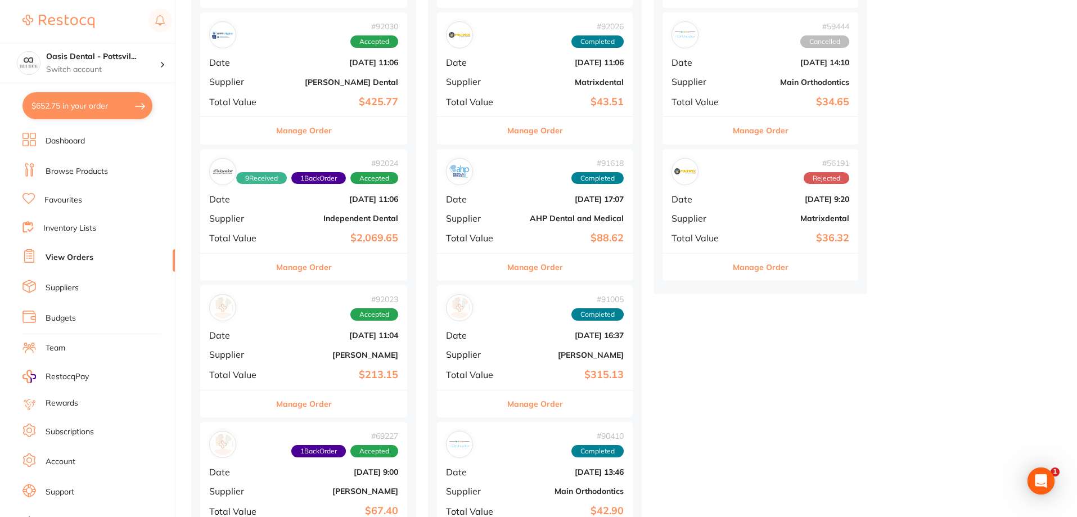
click at [332, 344] on div "# 92023 Accepted Date Sept 1 2025, 11:04 Supplier Adam Dental Total Value $213.…" at bounding box center [303, 337] width 207 height 104
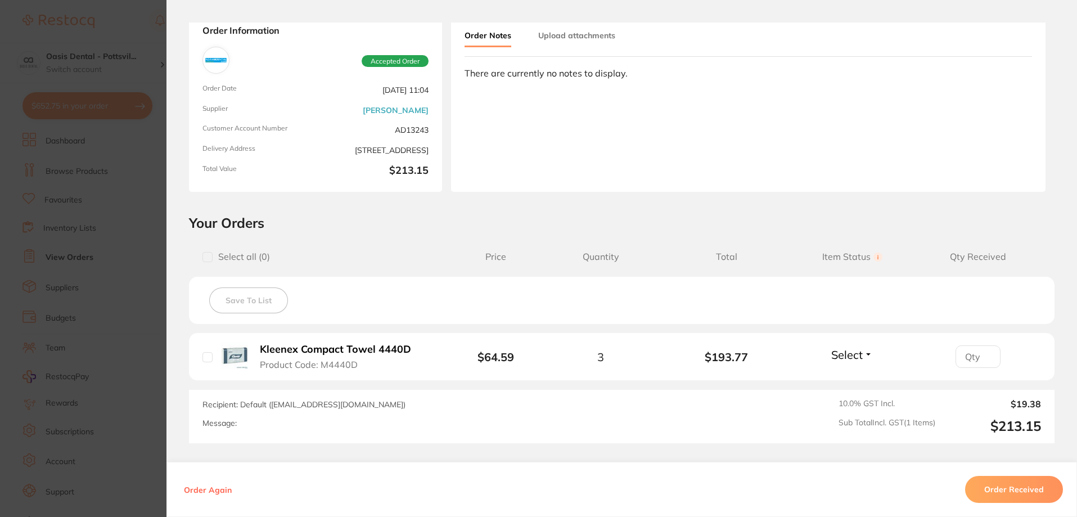
scroll to position [156, 0]
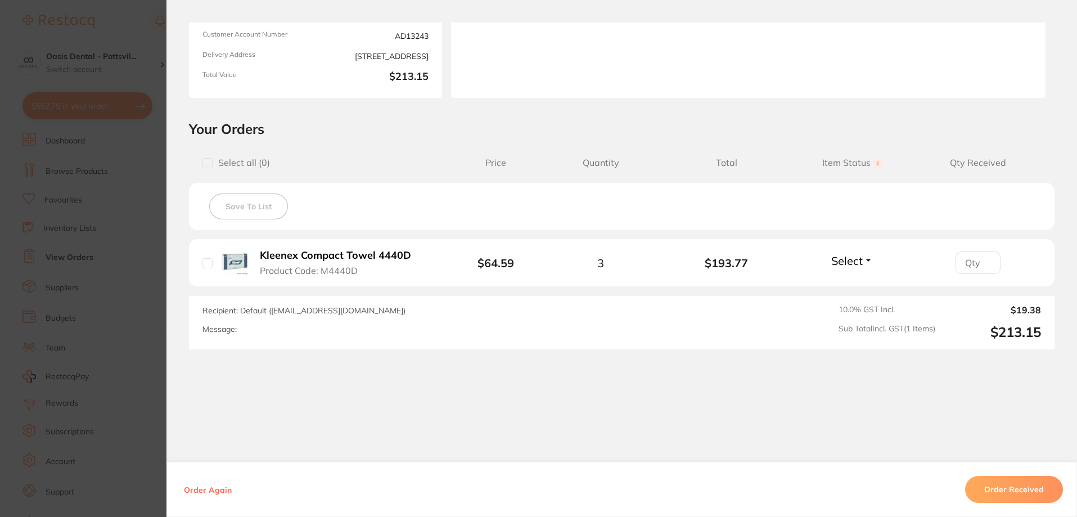
click at [974, 262] on input "number" at bounding box center [978, 262] width 45 height 23
type input "3"
click at [842, 262] on span "Select" at bounding box center [848, 261] width 32 height 14
click at [860, 286] on span "Received" at bounding box center [852, 285] width 29 height 8
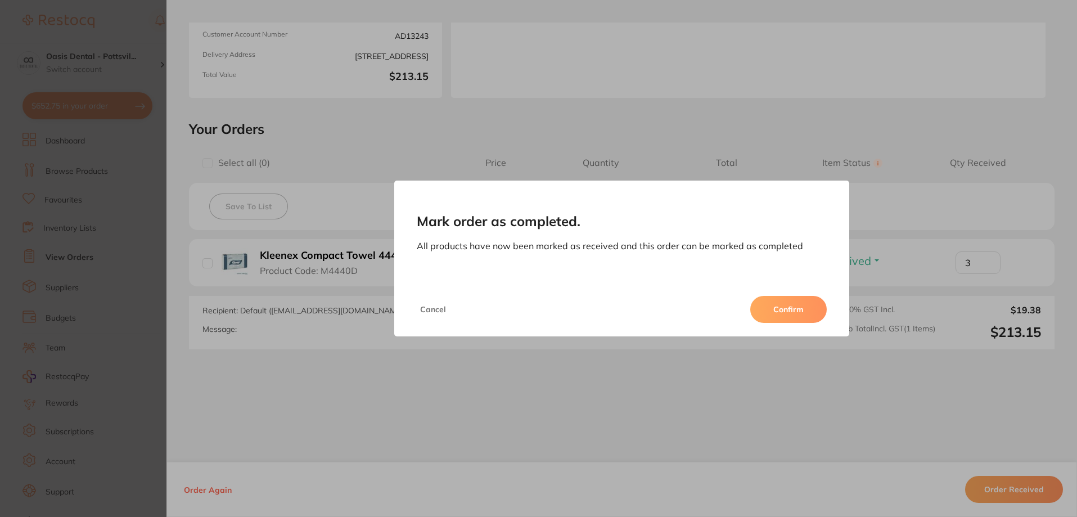
click at [768, 311] on button "Confirm" at bounding box center [788, 309] width 77 height 27
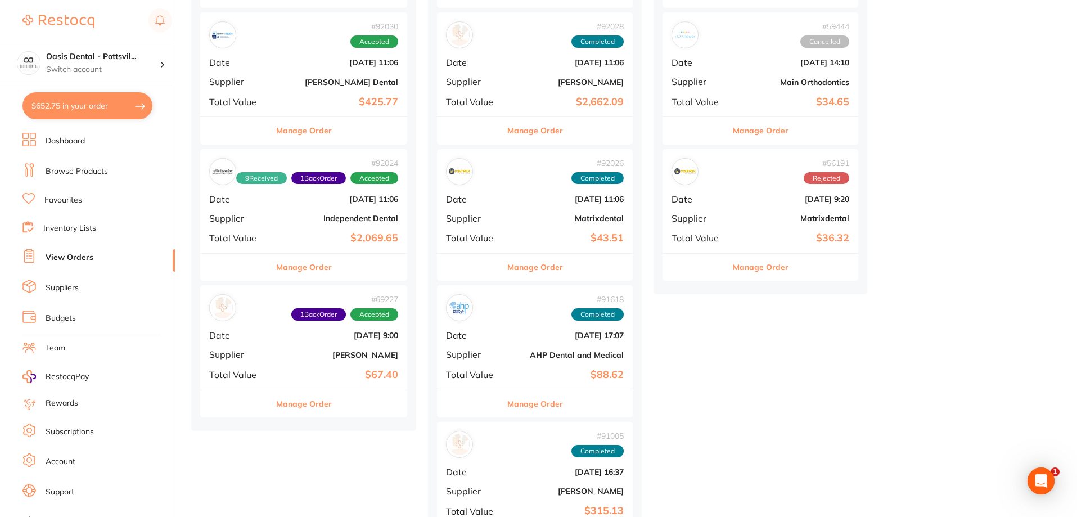
click at [307, 350] on b "[PERSON_NAME]" at bounding box center [338, 354] width 120 height 9
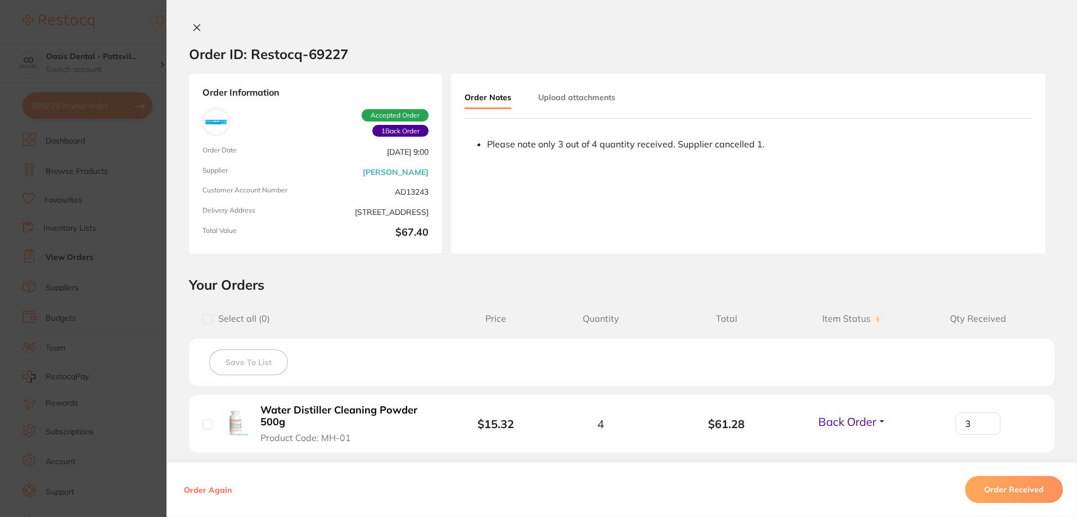
click at [196, 16] on div "Order ID: Restocq- 69227 Order Information 1 Back Order Accepted Order Order Da…" at bounding box center [622, 258] width 911 height 517
click at [193, 22] on div "Order ID: Restocq- 69227 Order Information 1 Back Order Accepted Order Order Da…" at bounding box center [622, 258] width 911 height 517
click at [194, 28] on icon at bounding box center [197, 28] width 6 height 6
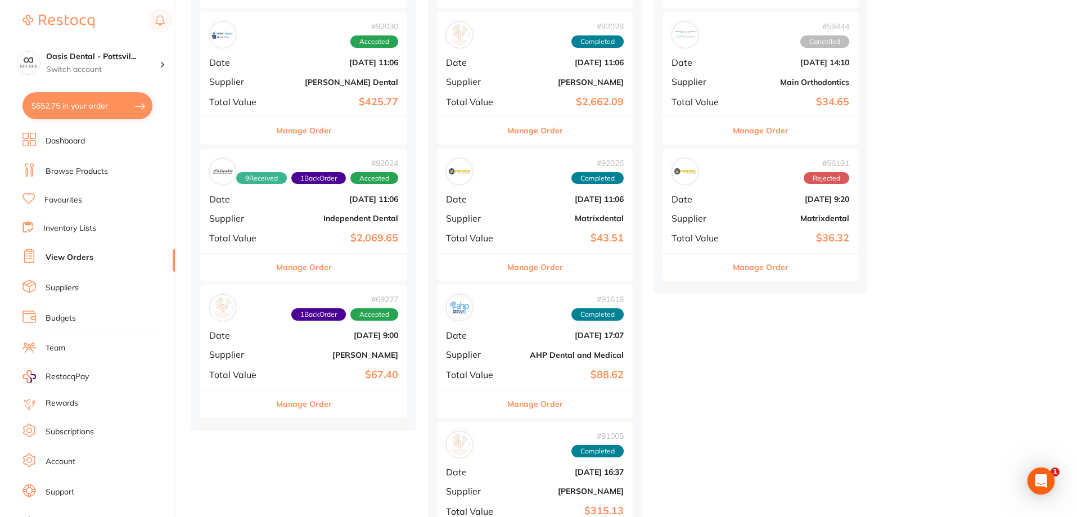
click at [300, 204] on div "# 92024 9 Received 1 Back Order Accepted Date Sept 1 2025, 11:06 Supplier Indep…" at bounding box center [303, 201] width 207 height 104
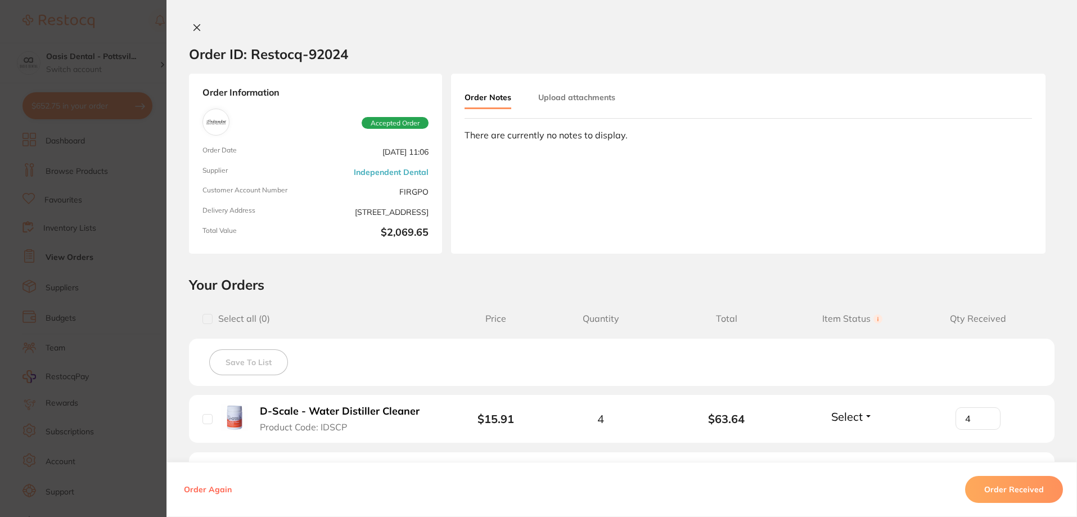
type input "8"
type input "1"
type input "50"
type input "2"
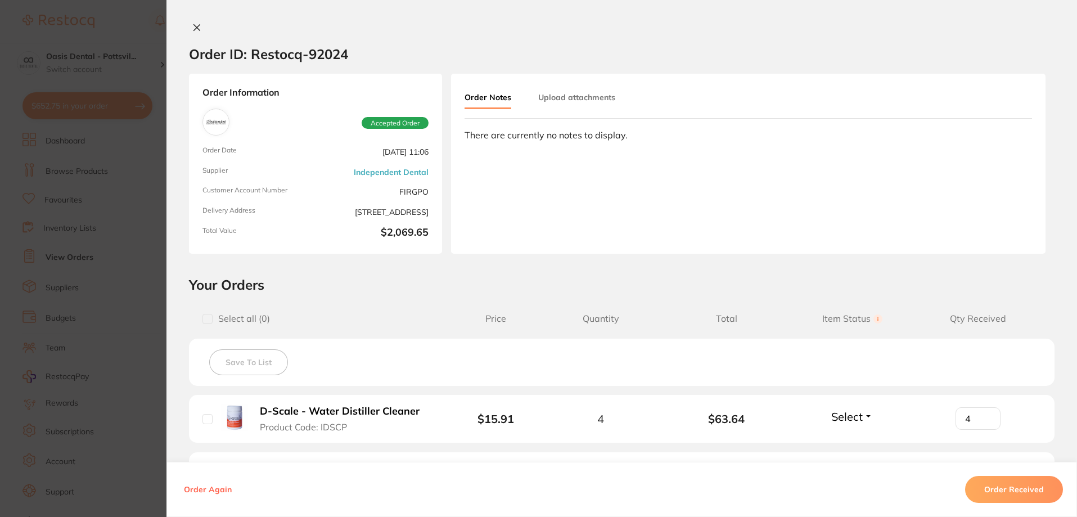
type input "50"
type input "4"
click at [189, 25] on button at bounding box center [197, 29] width 16 height 12
